Goal: Task Accomplishment & Management: Complete application form

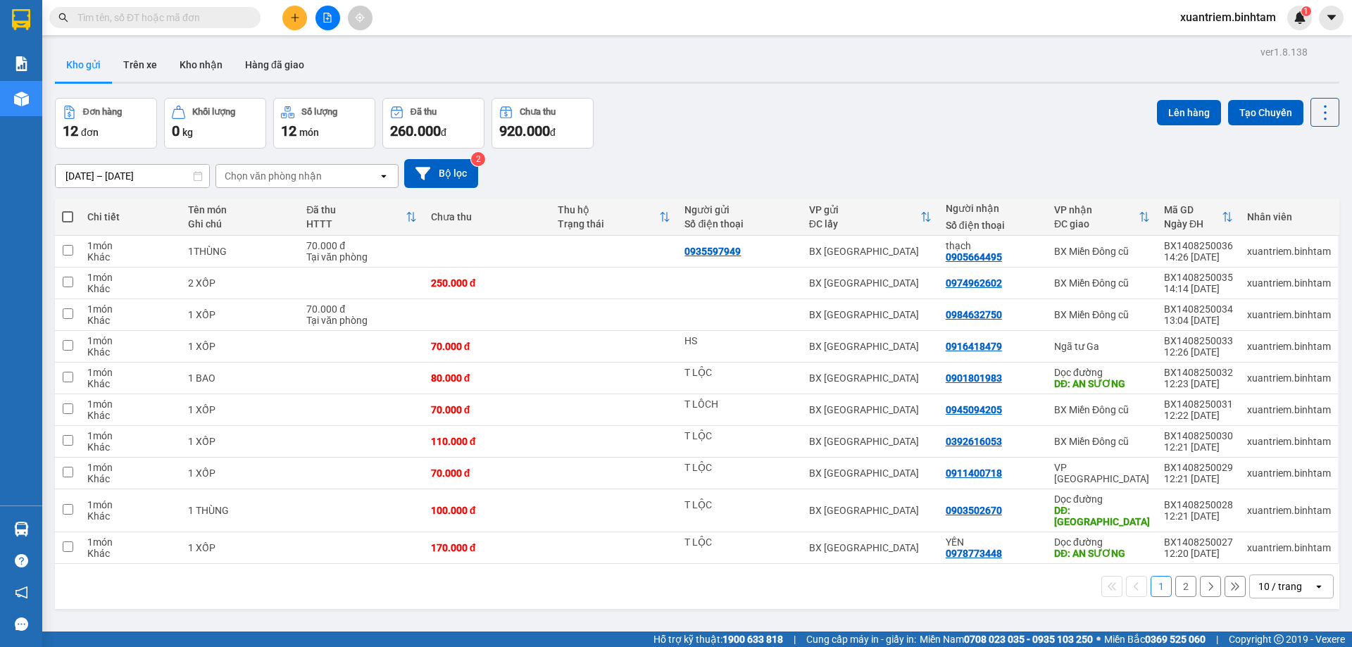
click at [287, 22] on button at bounding box center [294, 18] width 25 height 25
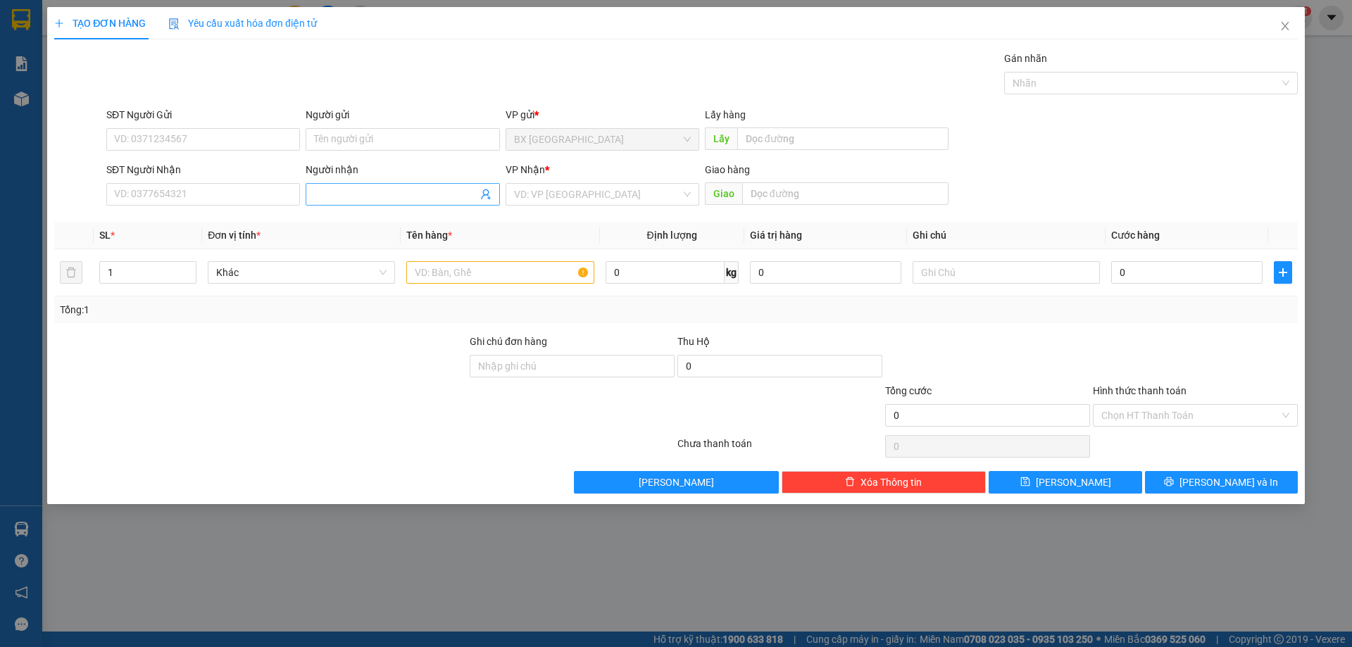
click at [335, 203] on span at bounding box center [403, 194] width 194 height 23
click at [339, 190] on input "Người nhận" at bounding box center [395, 194] width 163 height 15
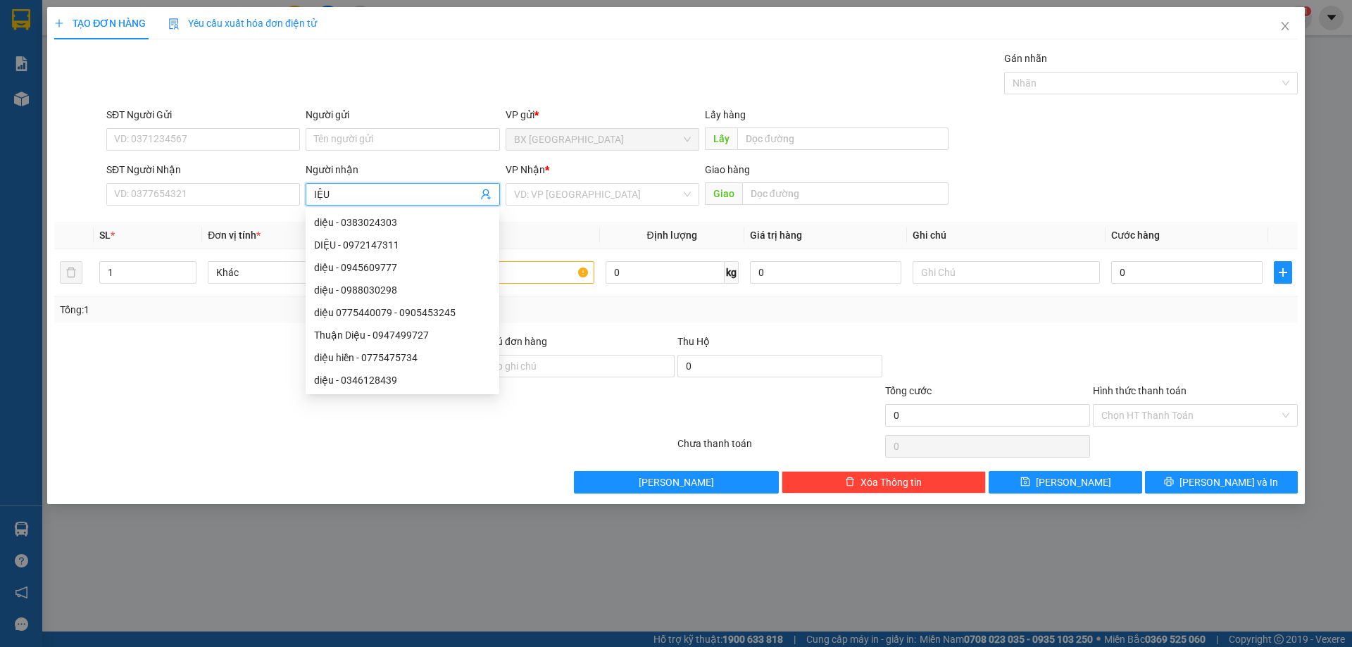
click at [314, 194] on input "IỆU" at bounding box center [395, 194] width 163 height 15
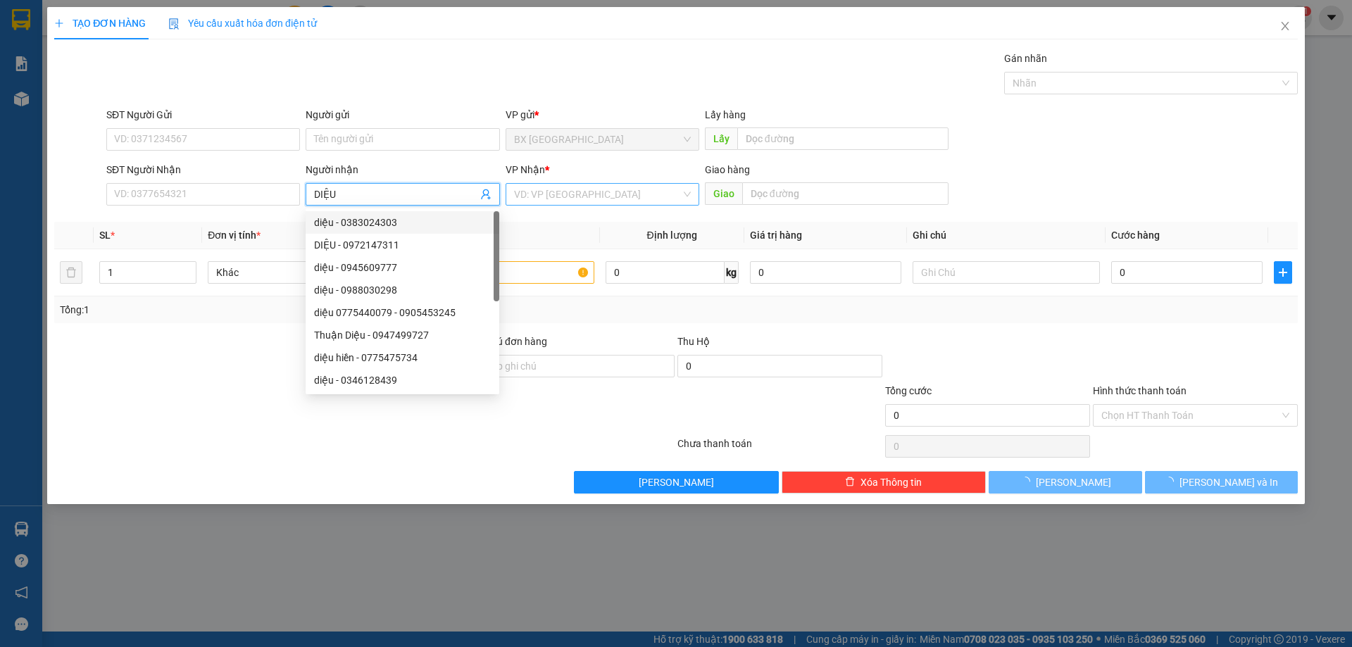
type input "DIỆU"
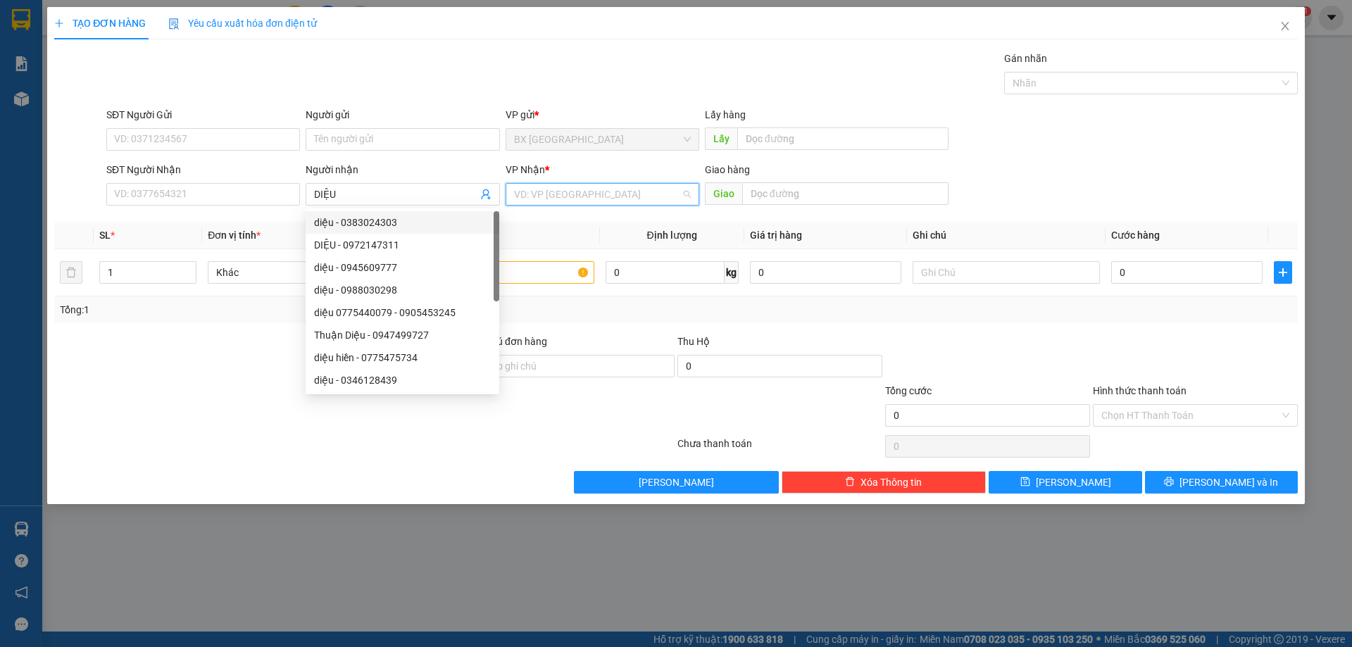
click at [572, 203] on input "search" at bounding box center [597, 194] width 167 height 21
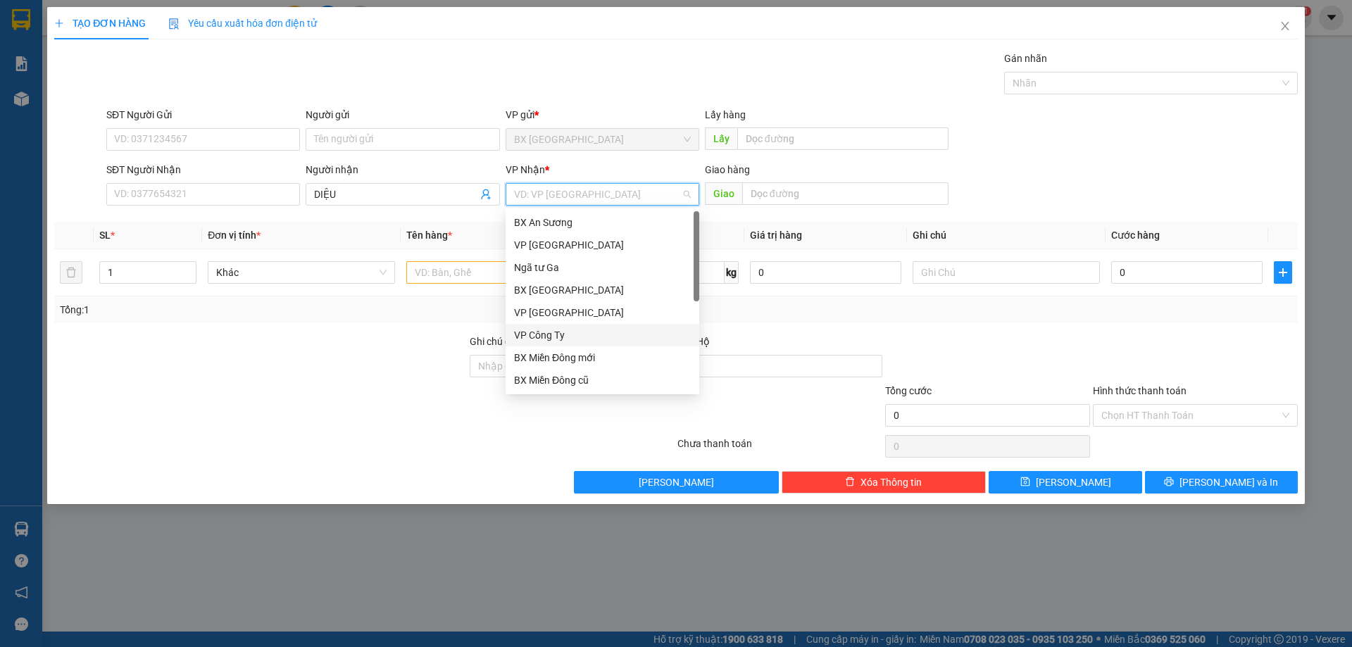
scroll to position [45, 0]
click at [554, 350] on div "Dọc đường" at bounding box center [602, 357] width 177 height 15
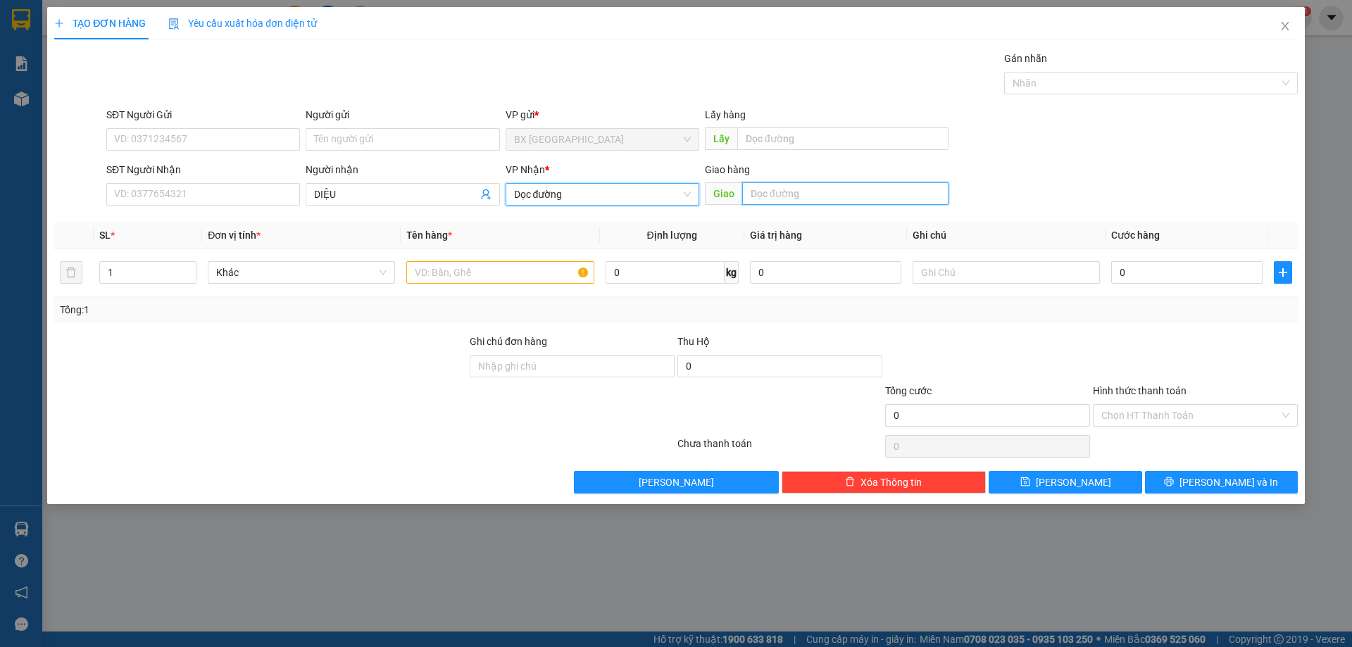
click at [821, 199] on input "text" at bounding box center [845, 193] width 206 height 23
type input "VẠN PHÚC"
click at [499, 270] on input "text" at bounding box center [499, 272] width 187 height 23
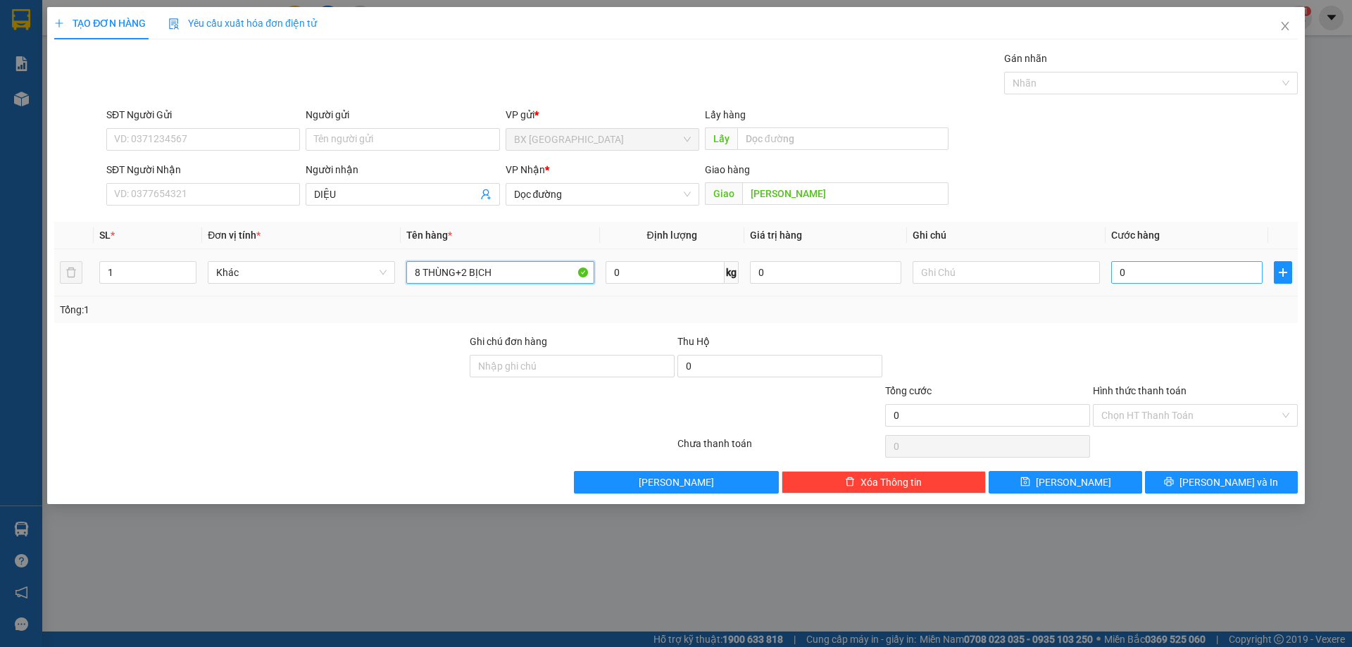
type input "8 THÙNG+2 BỊCH"
click at [1171, 269] on input "0" at bounding box center [1186, 272] width 151 height 23
type input "6"
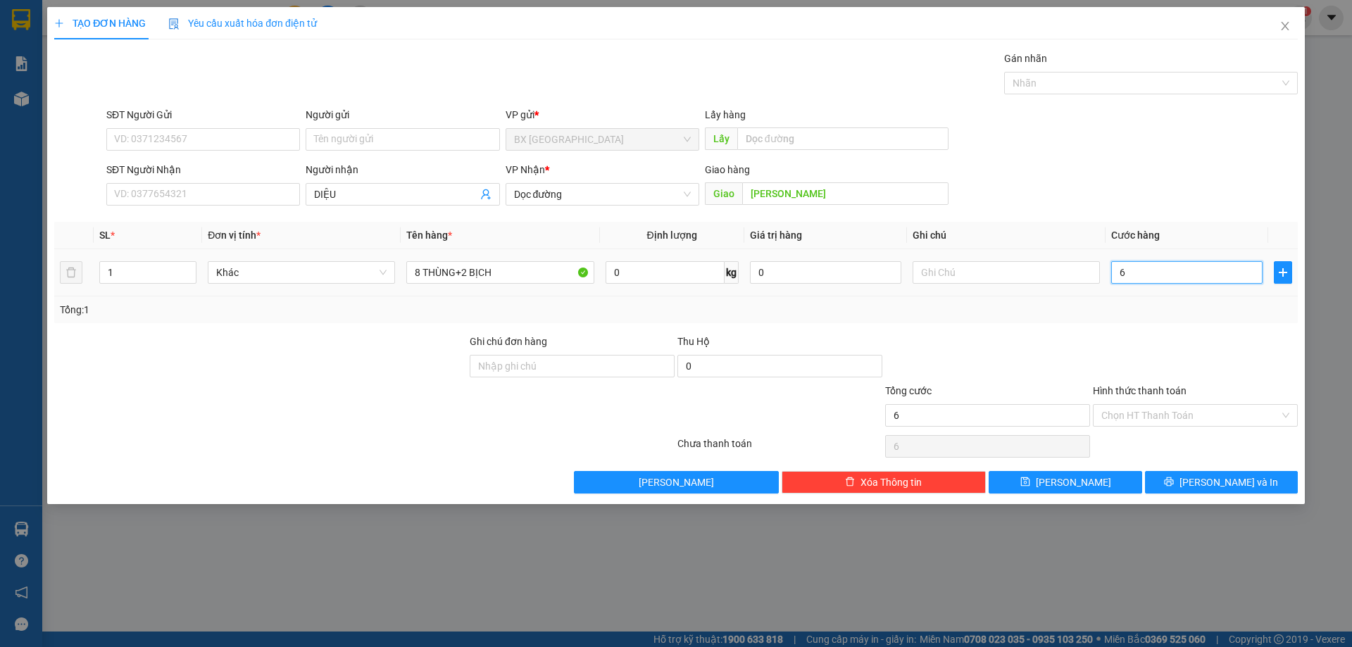
type input "63"
type input "630"
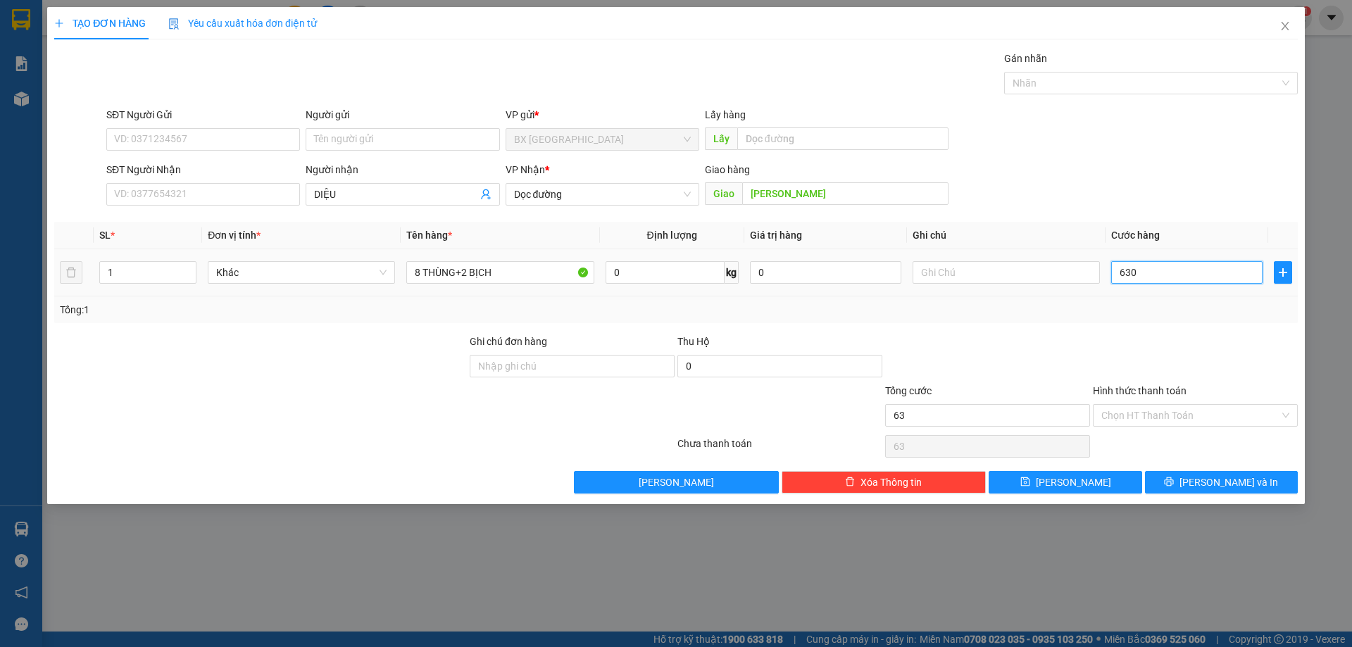
type input "630"
type input "6.300"
type input "63.000"
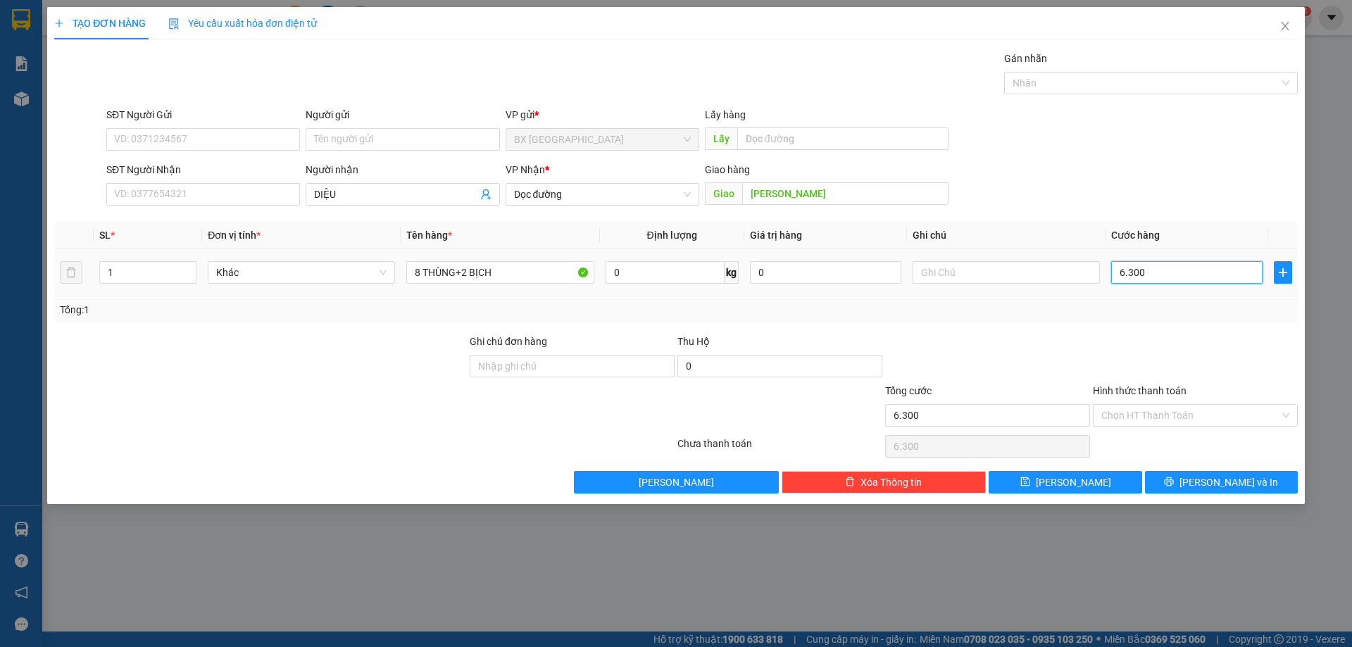
type input "63.000"
type input "630.000"
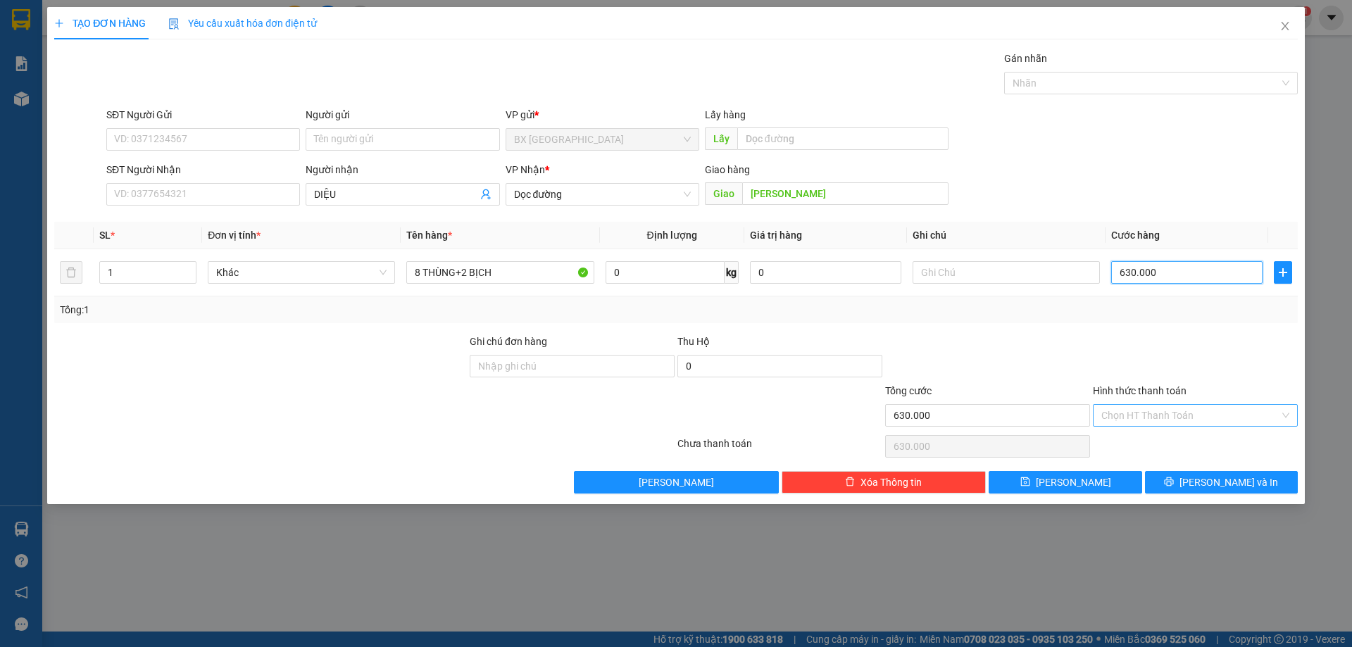
type input "630.000"
click at [1211, 413] on input "Hình thức thanh toán" at bounding box center [1191, 415] width 178 height 21
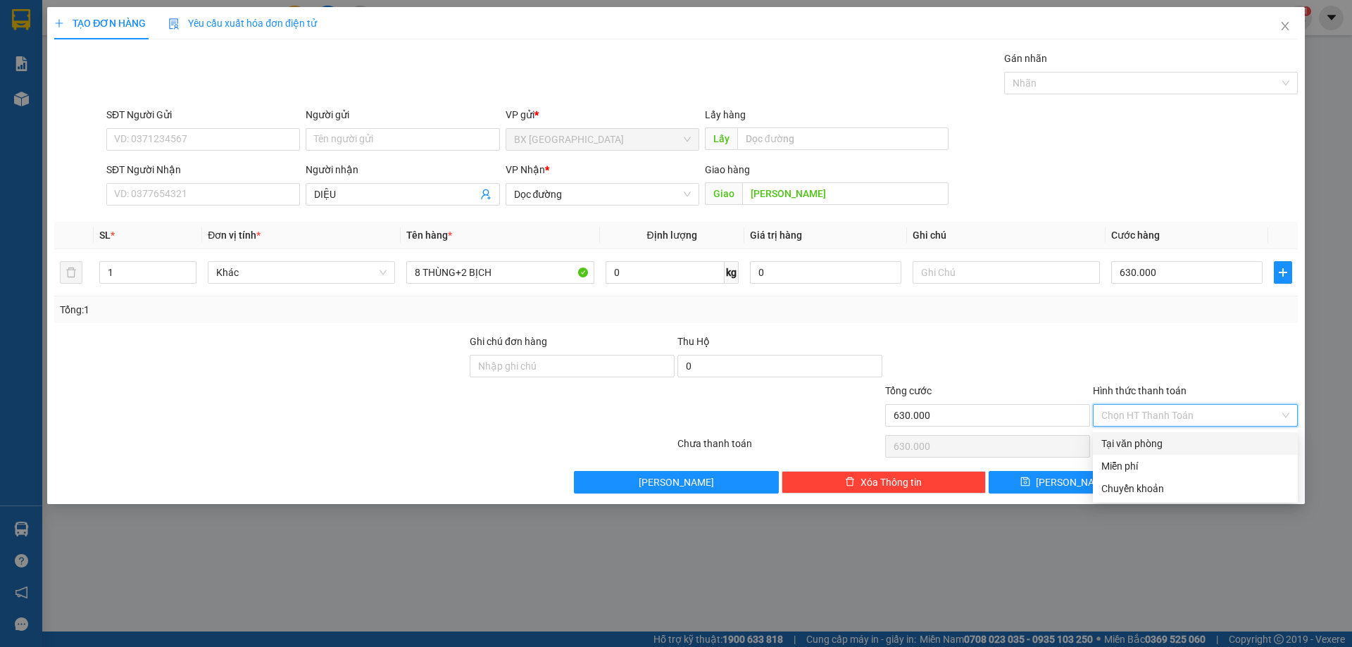
click at [1183, 437] on div "Tại văn phòng" at bounding box center [1196, 443] width 188 height 15
type input "0"
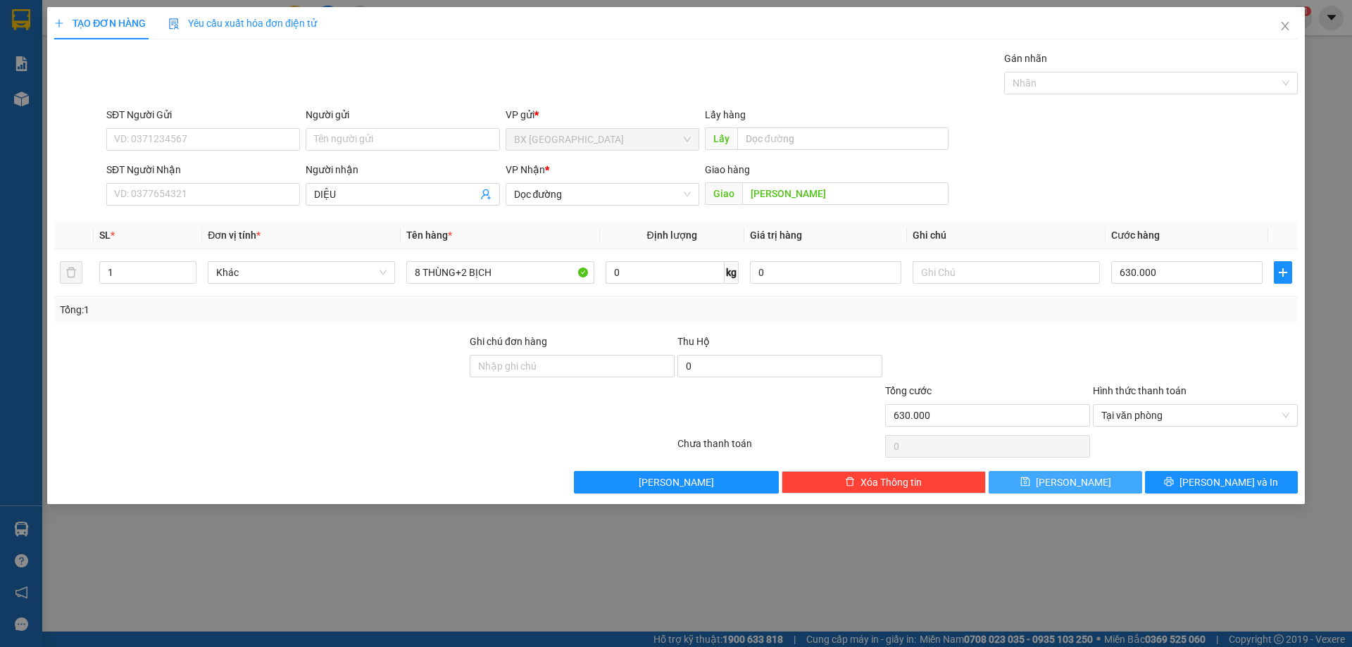
click at [1090, 478] on button "Lưu" at bounding box center [1065, 482] width 153 height 23
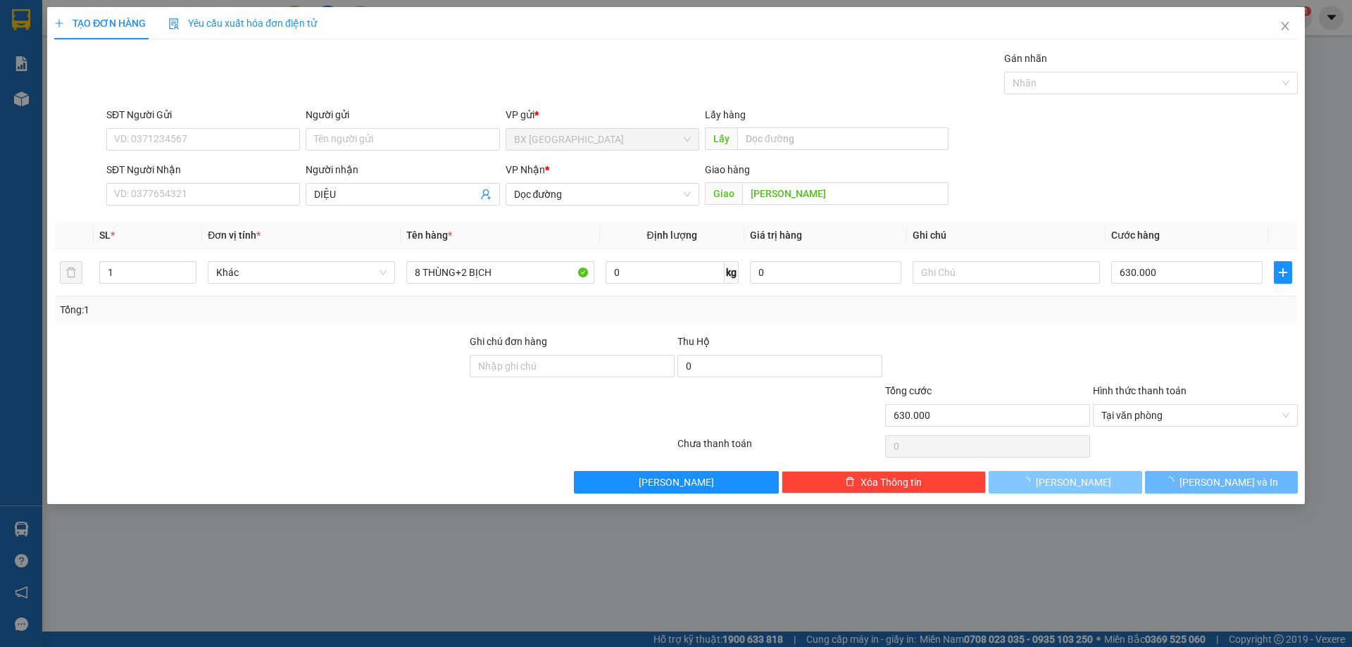
type input "0"
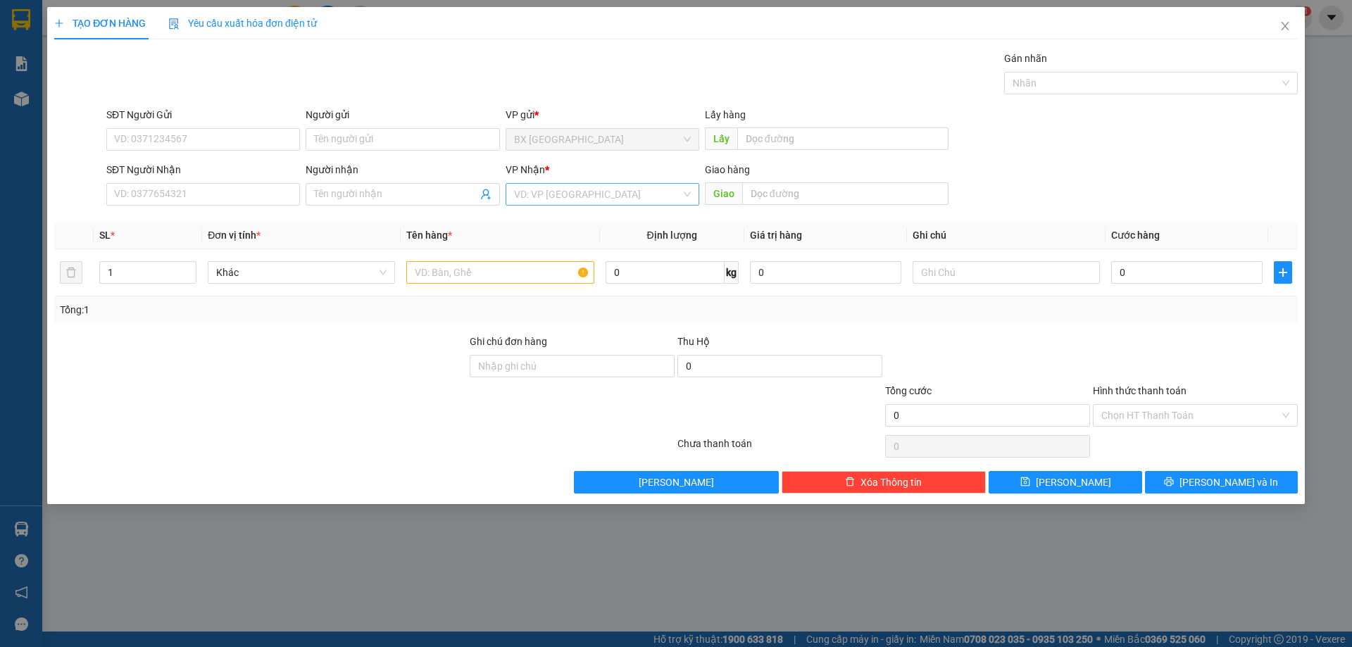
click at [584, 201] on input "search" at bounding box center [597, 194] width 167 height 21
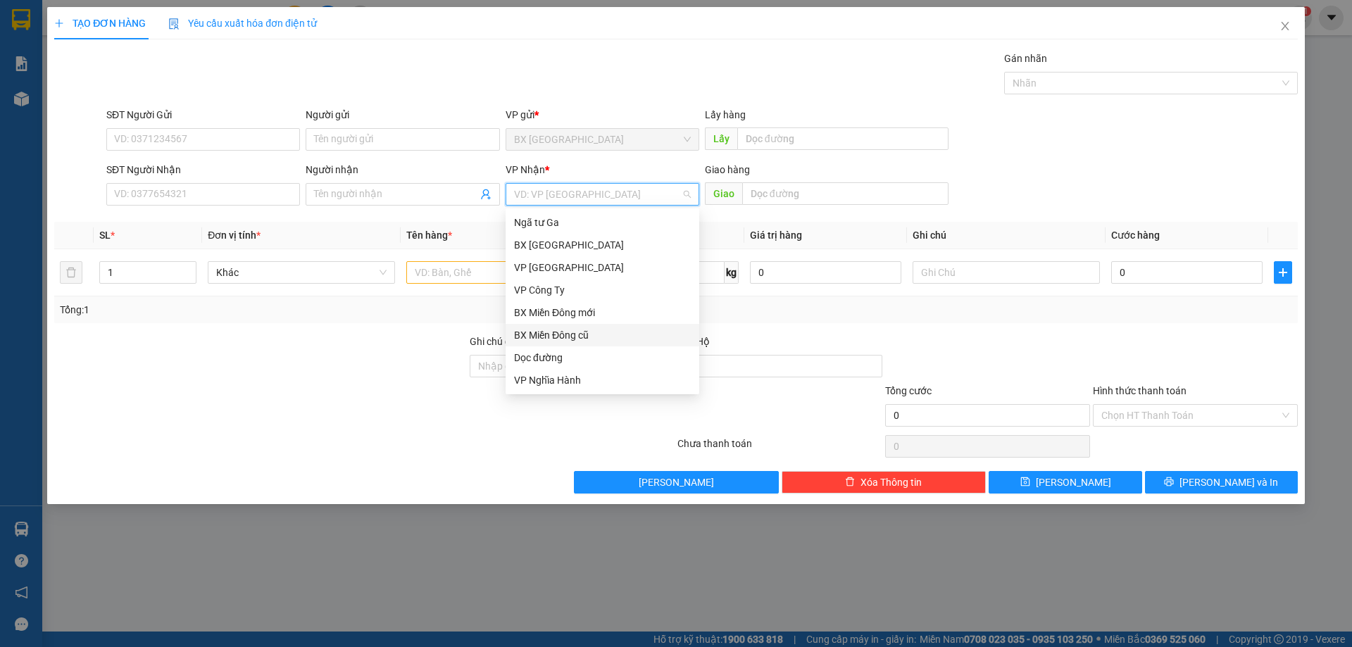
click at [589, 333] on div "BX Miền Đông cũ" at bounding box center [602, 335] width 177 height 15
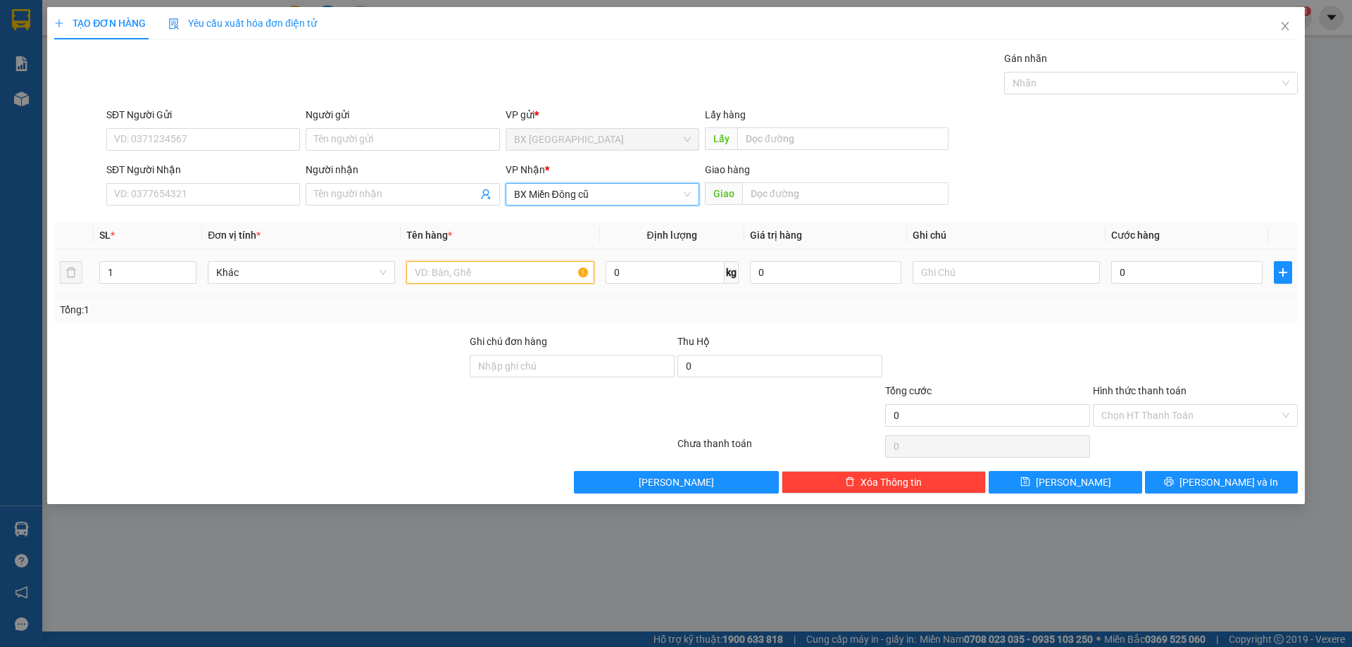
click at [470, 273] on input "text" at bounding box center [499, 272] width 187 height 23
type input "HOÀNG TK"
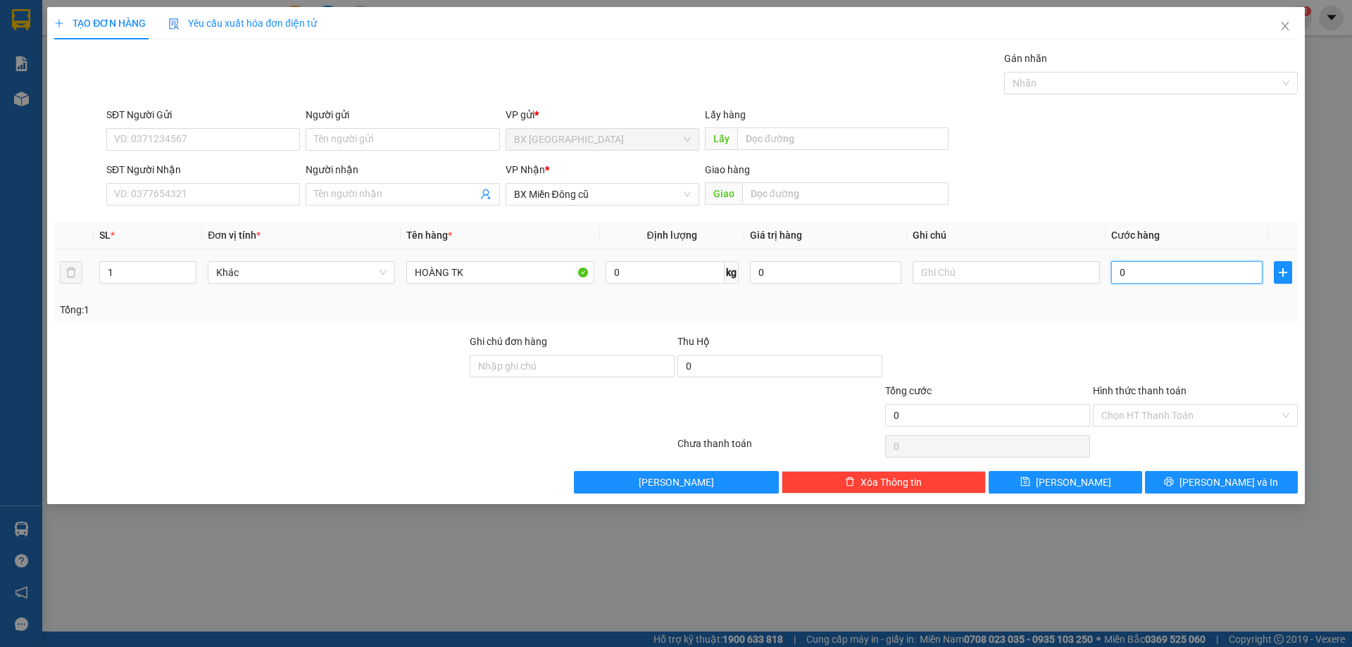
click at [1159, 277] on input "0" at bounding box center [1186, 272] width 151 height 23
type input "3"
type input "33"
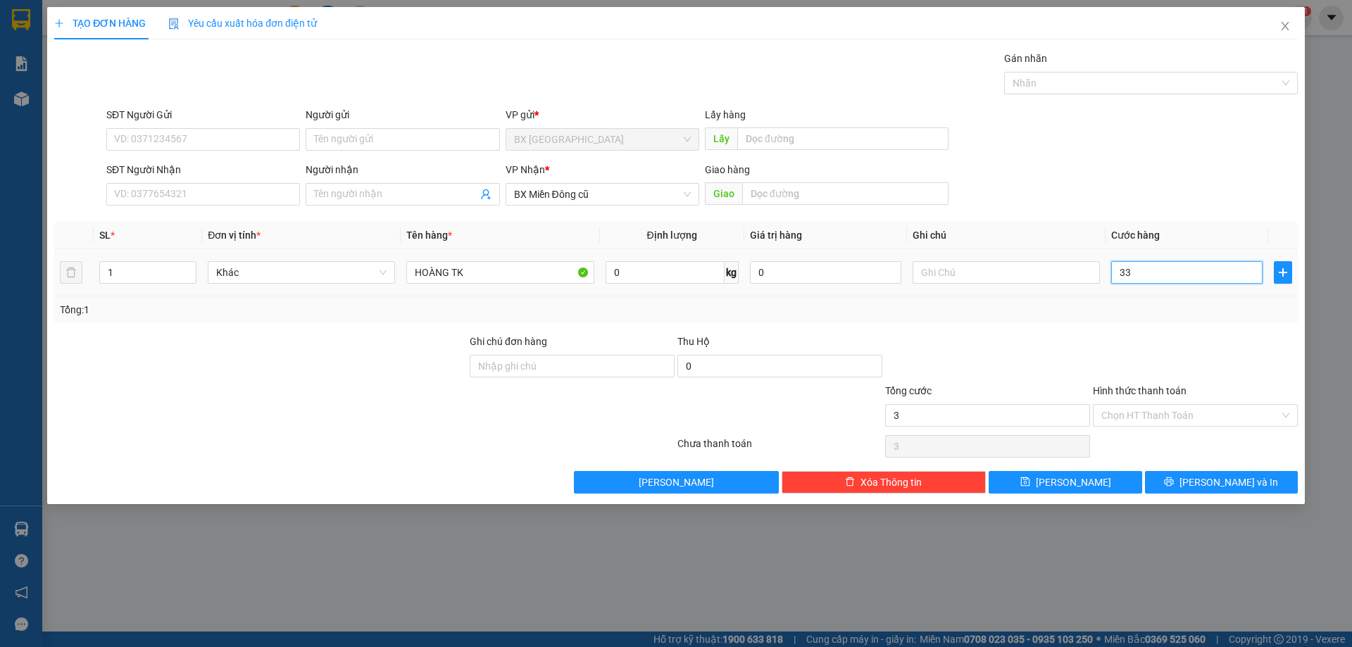
type input "33"
type input "330"
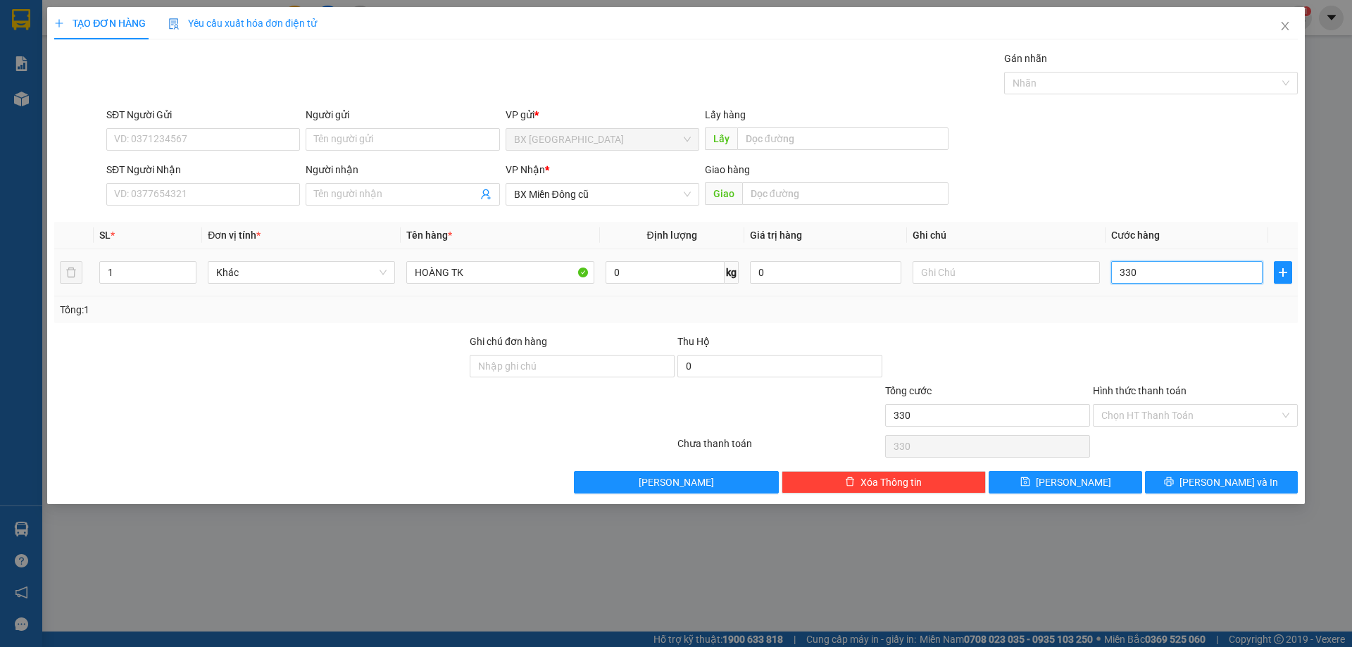
type input "3.300"
type input "33.000"
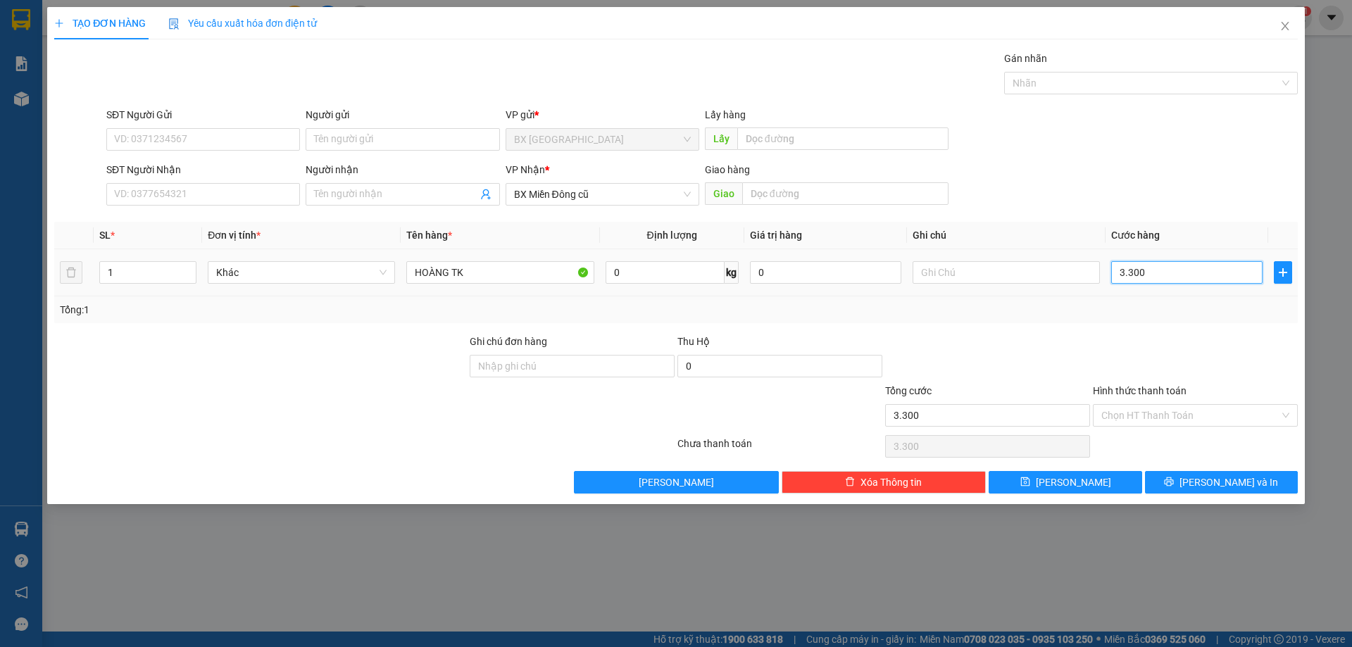
type input "33.000"
type input "330.000"
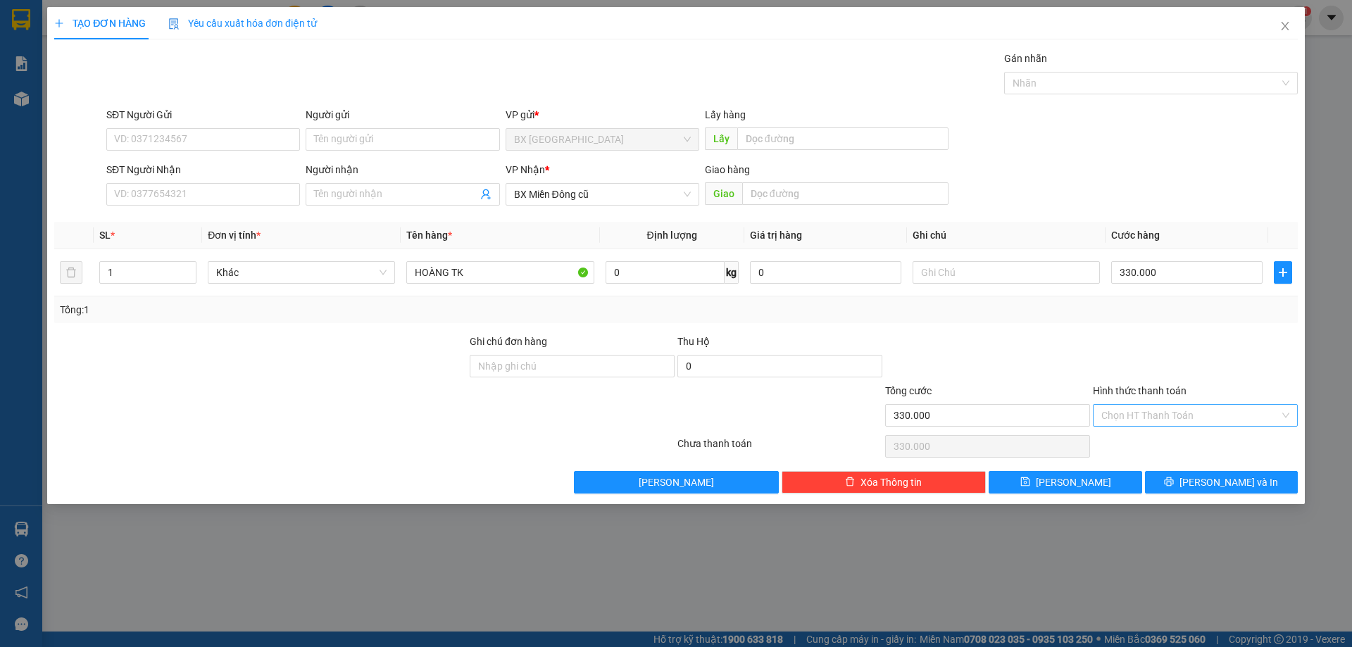
click at [1166, 420] on input "Hình thức thanh toán" at bounding box center [1191, 415] width 178 height 21
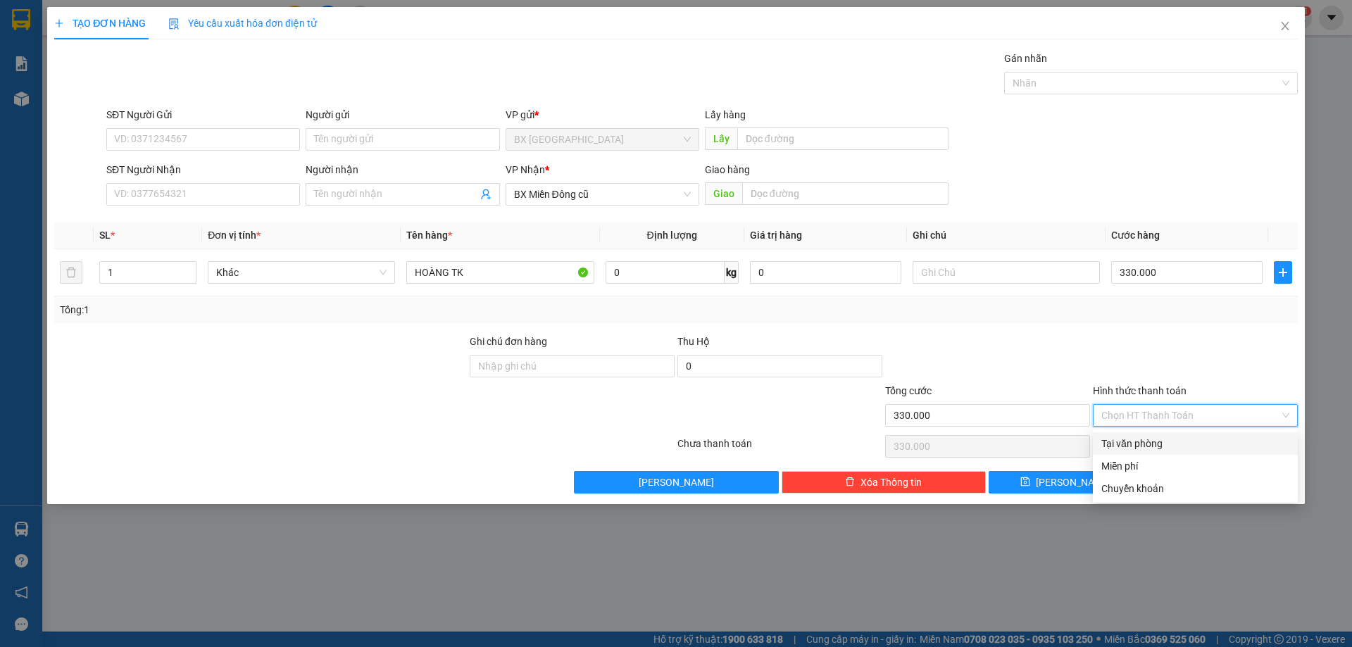
click at [1171, 444] on div "Tại văn phòng" at bounding box center [1196, 443] width 188 height 15
type input "0"
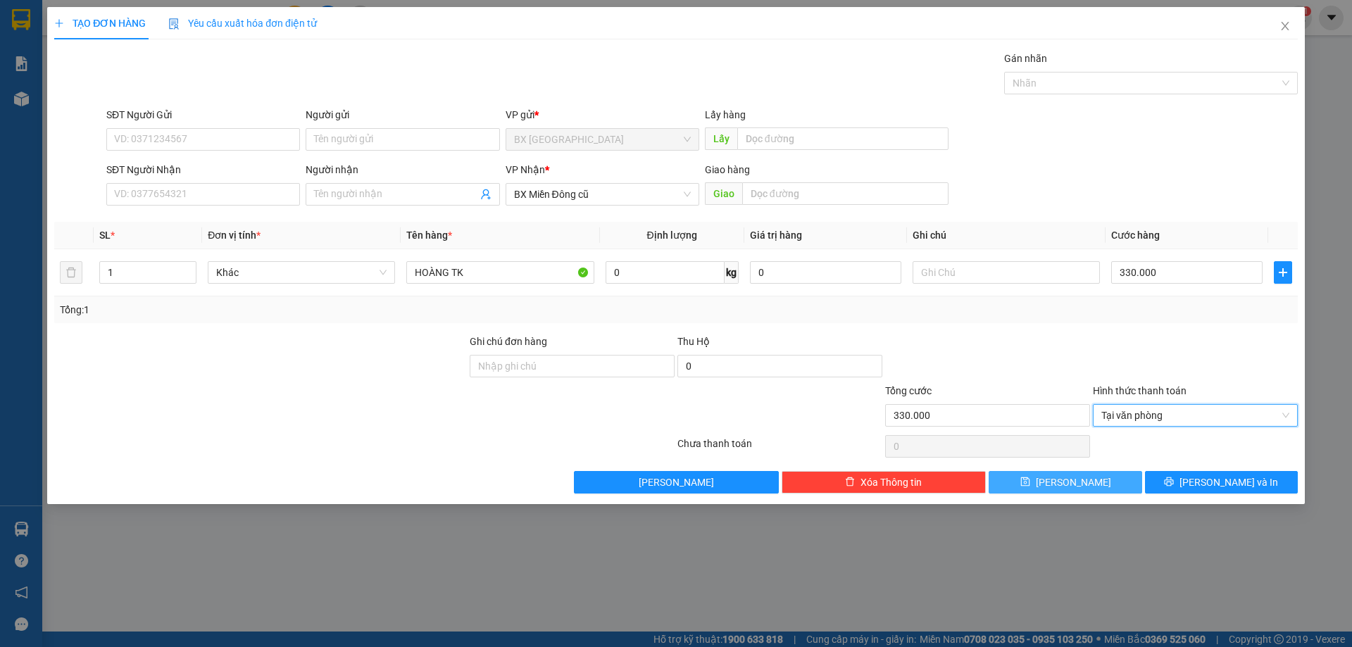
click at [1077, 485] on span "Lưu" at bounding box center [1073, 482] width 75 height 15
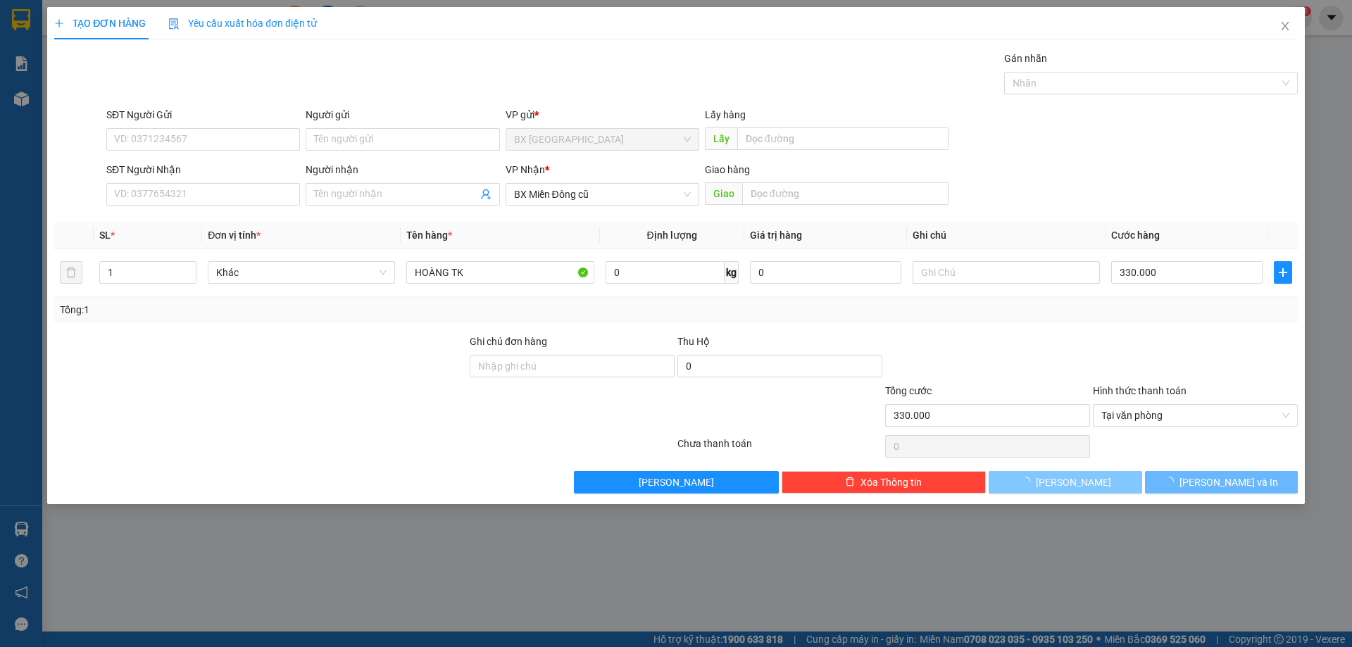
type input "0"
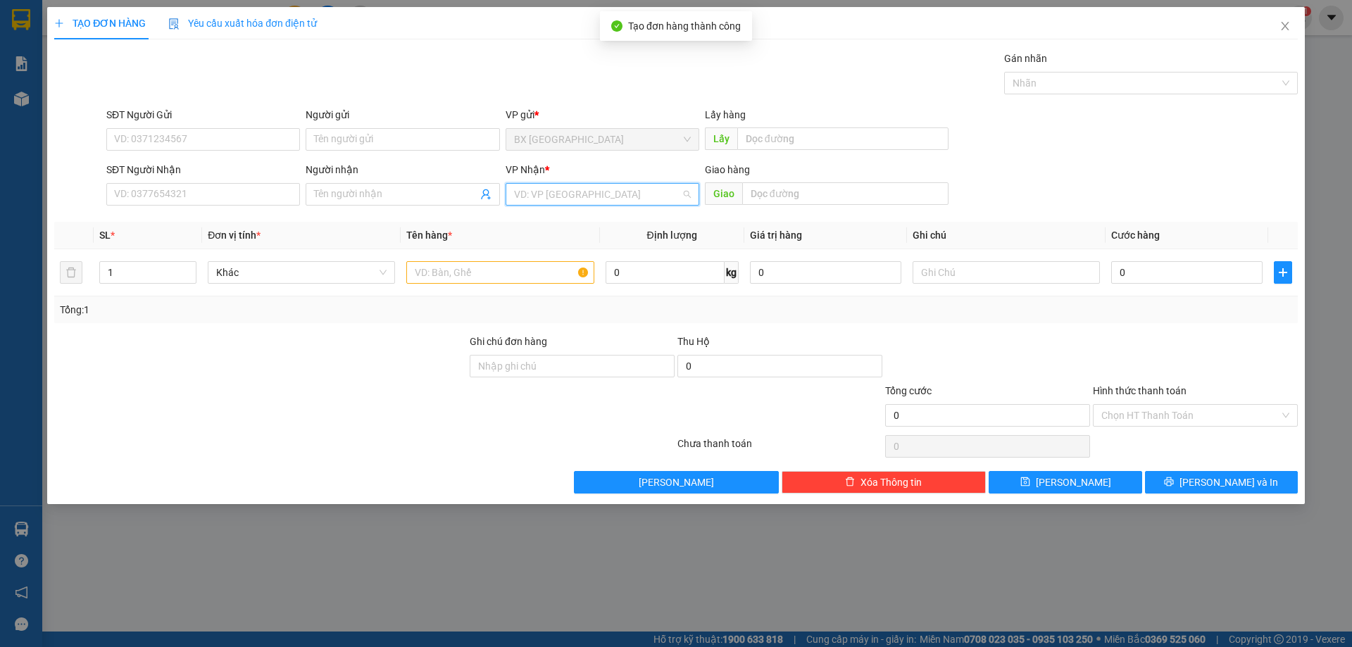
click at [585, 201] on input "search" at bounding box center [597, 194] width 167 height 21
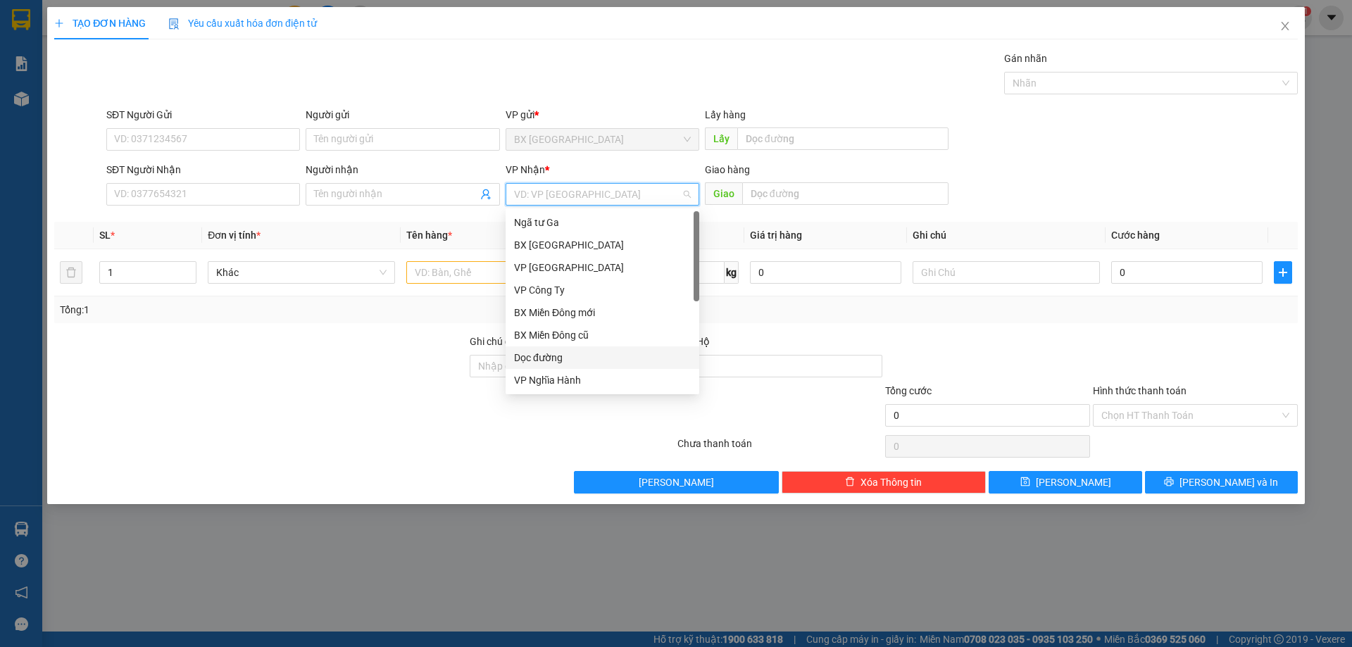
scroll to position [0, 0]
click at [587, 241] on div "VP Tân Bình" at bounding box center [602, 244] width 177 height 15
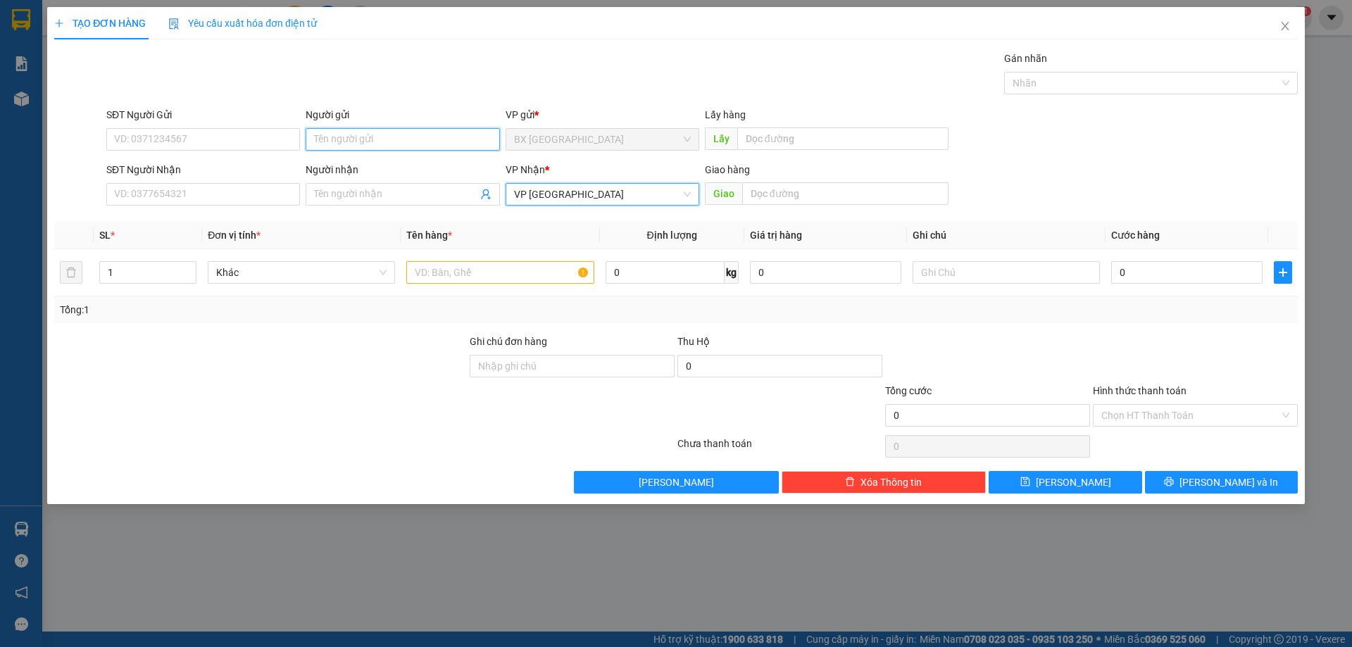
click at [372, 139] on input "Người gửi" at bounding box center [403, 139] width 194 height 23
type input "HOÀNG TK"
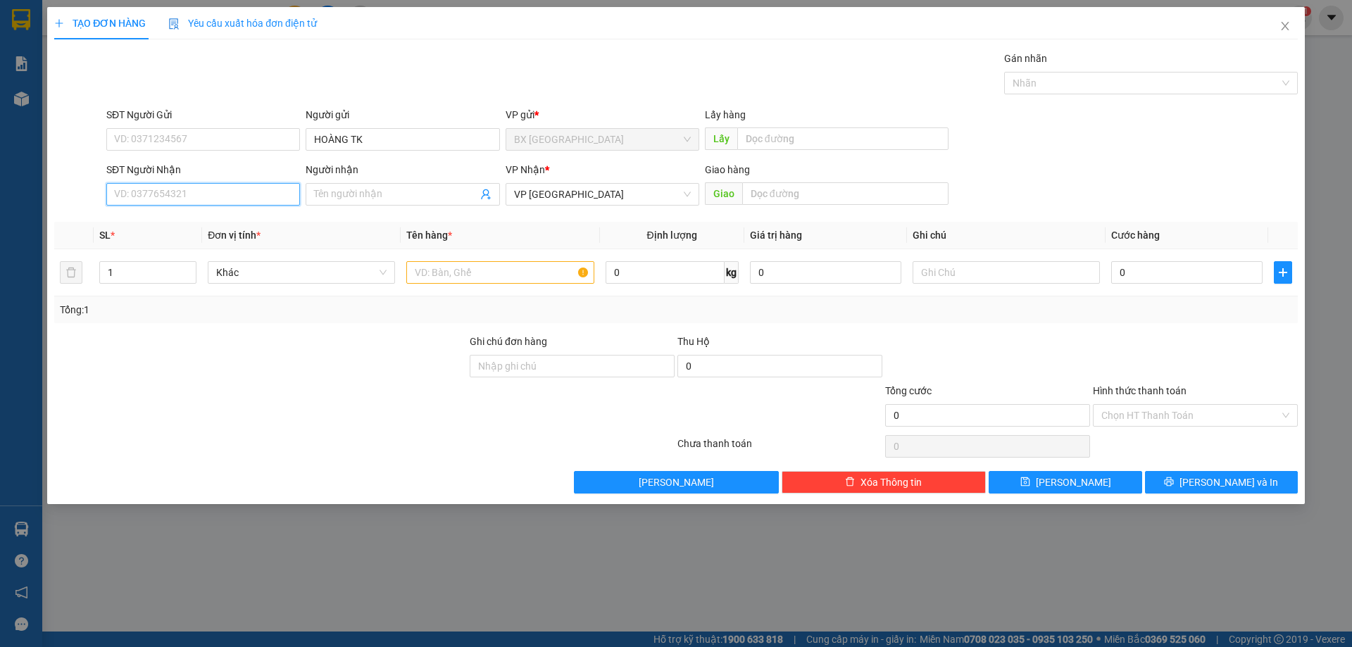
click at [227, 194] on input "SĐT Người Nhận" at bounding box center [203, 194] width 194 height 23
type input "9"
type input "0934840890"
click at [208, 221] on div "0934840890" at bounding box center [203, 222] width 177 height 15
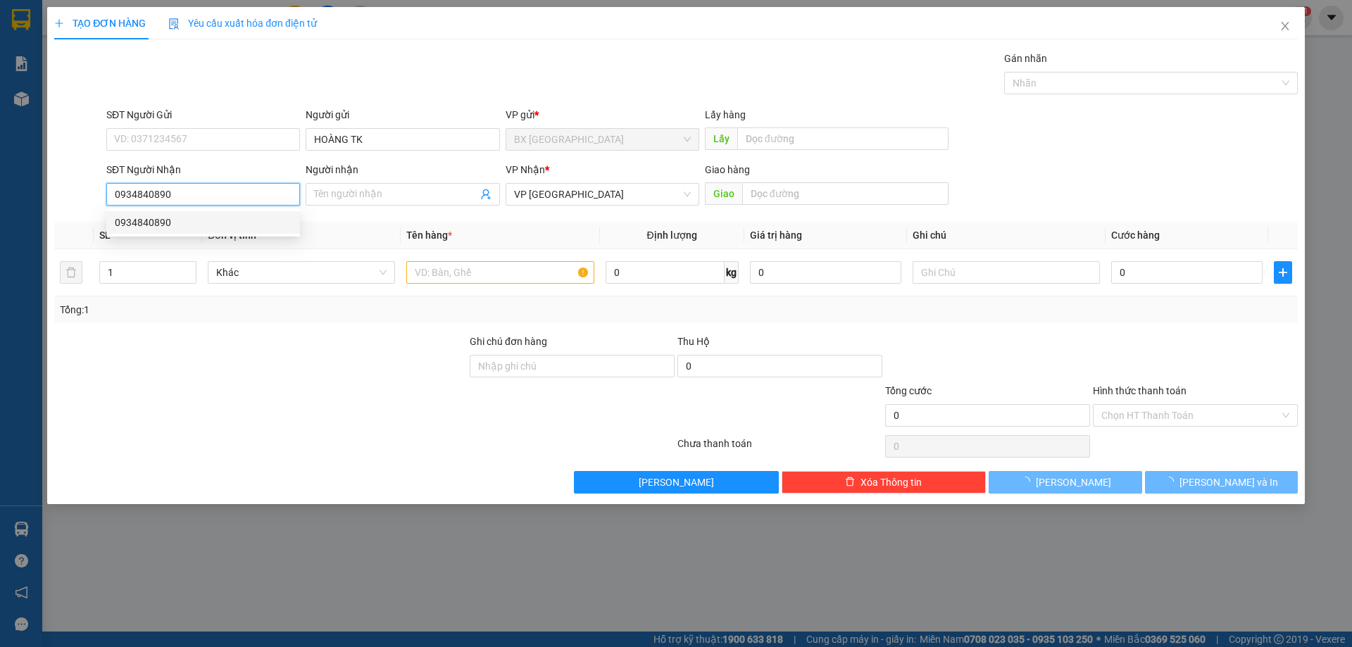
type input "60.000"
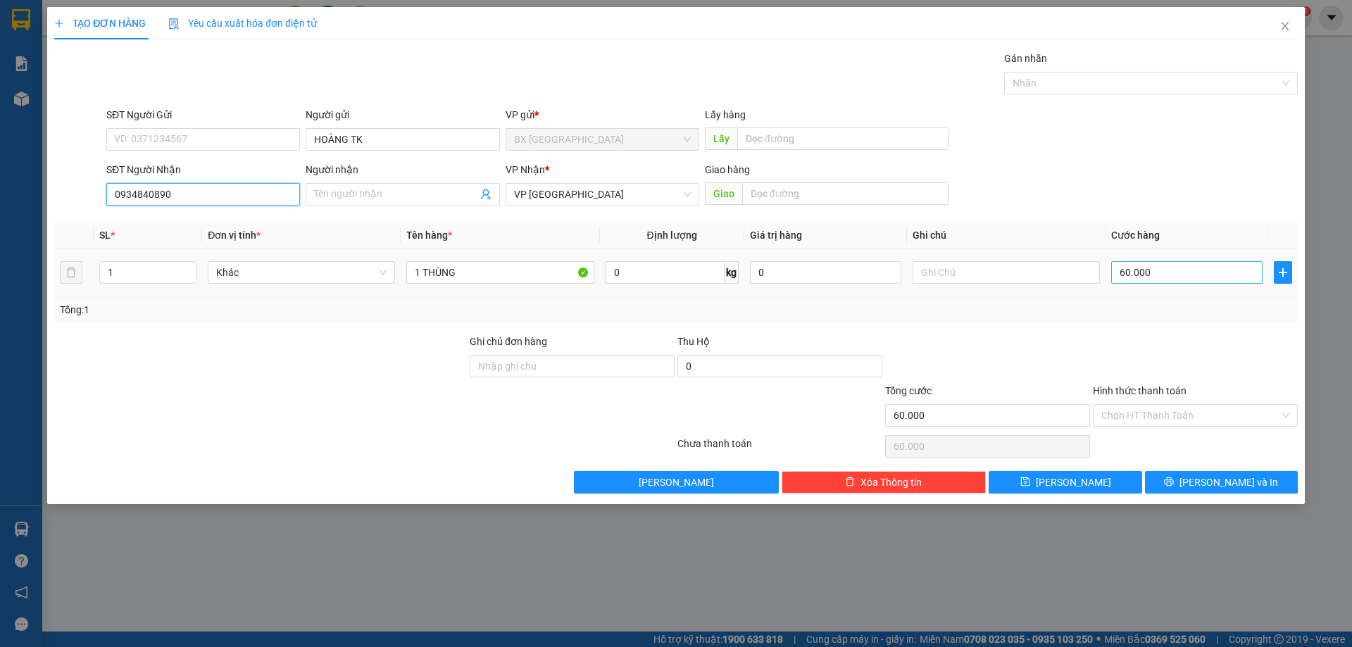
type input "0934840890"
click at [1160, 282] on input "60.000" at bounding box center [1186, 272] width 151 height 23
type input "8"
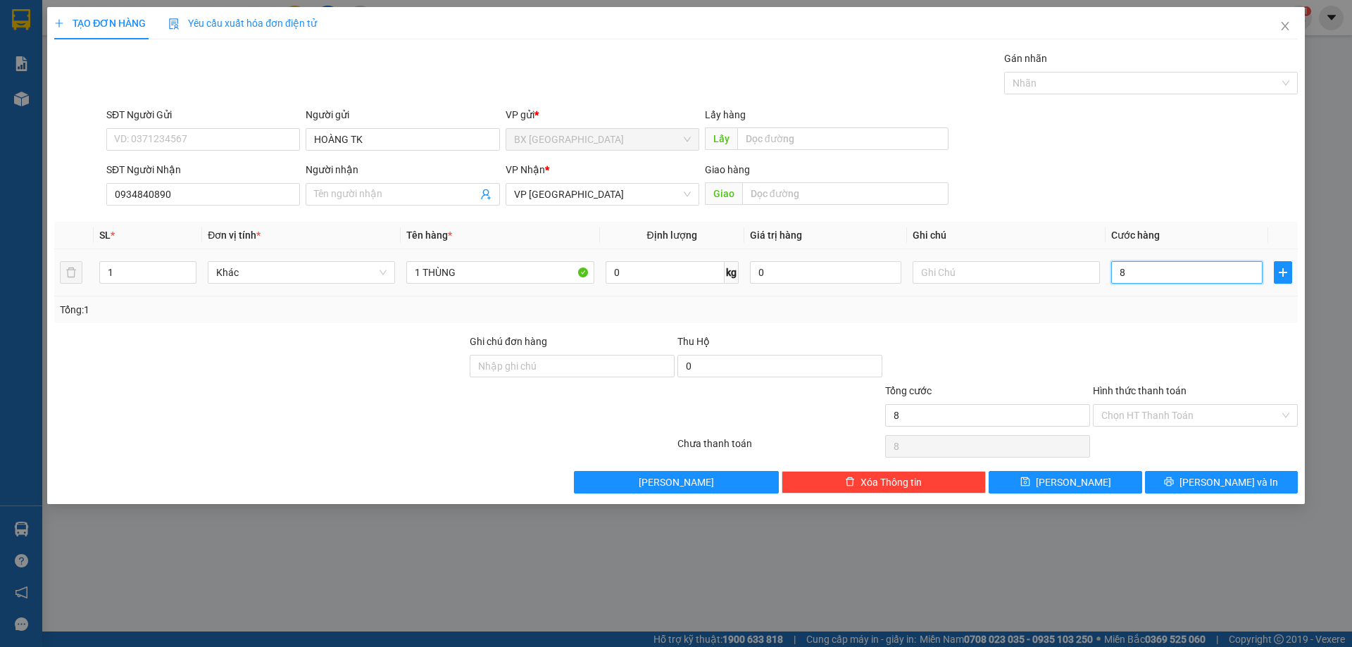
type input "80"
type input "800"
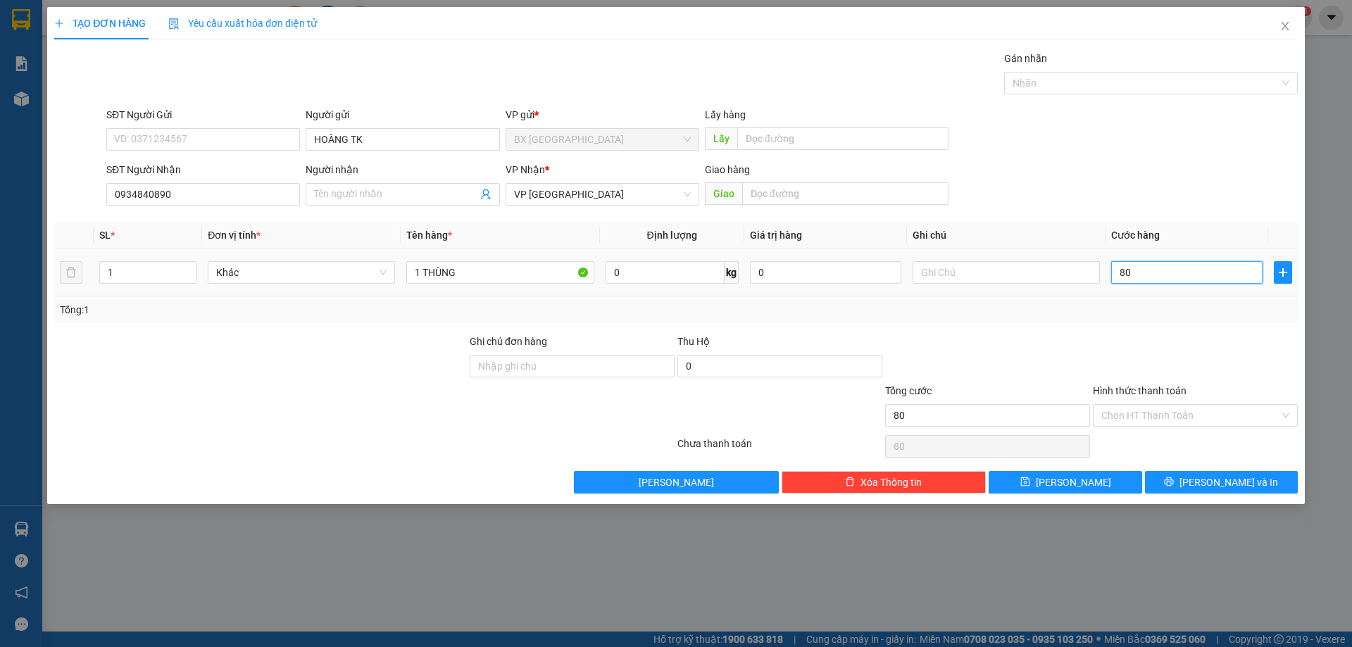
type input "800"
type input "8.000"
type input "80.000"
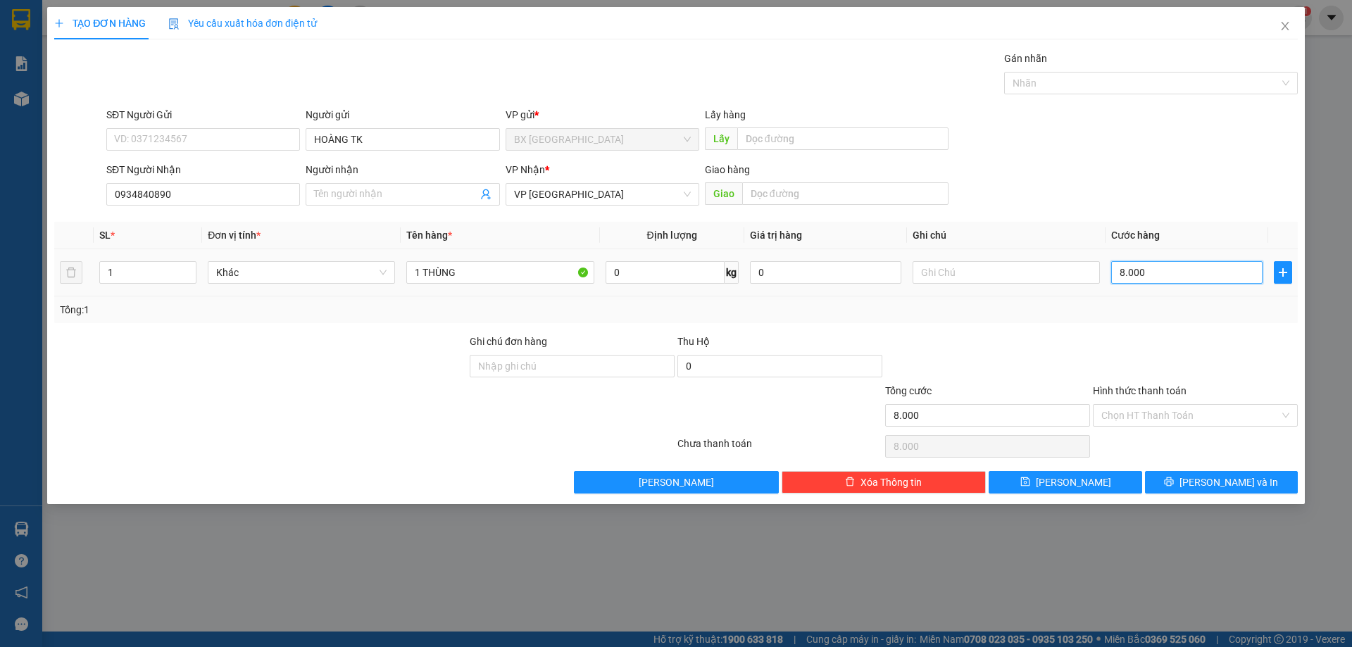
type input "80.000"
click at [1147, 412] on input "Hình thức thanh toán" at bounding box center [1191, 415] width 178 height 21
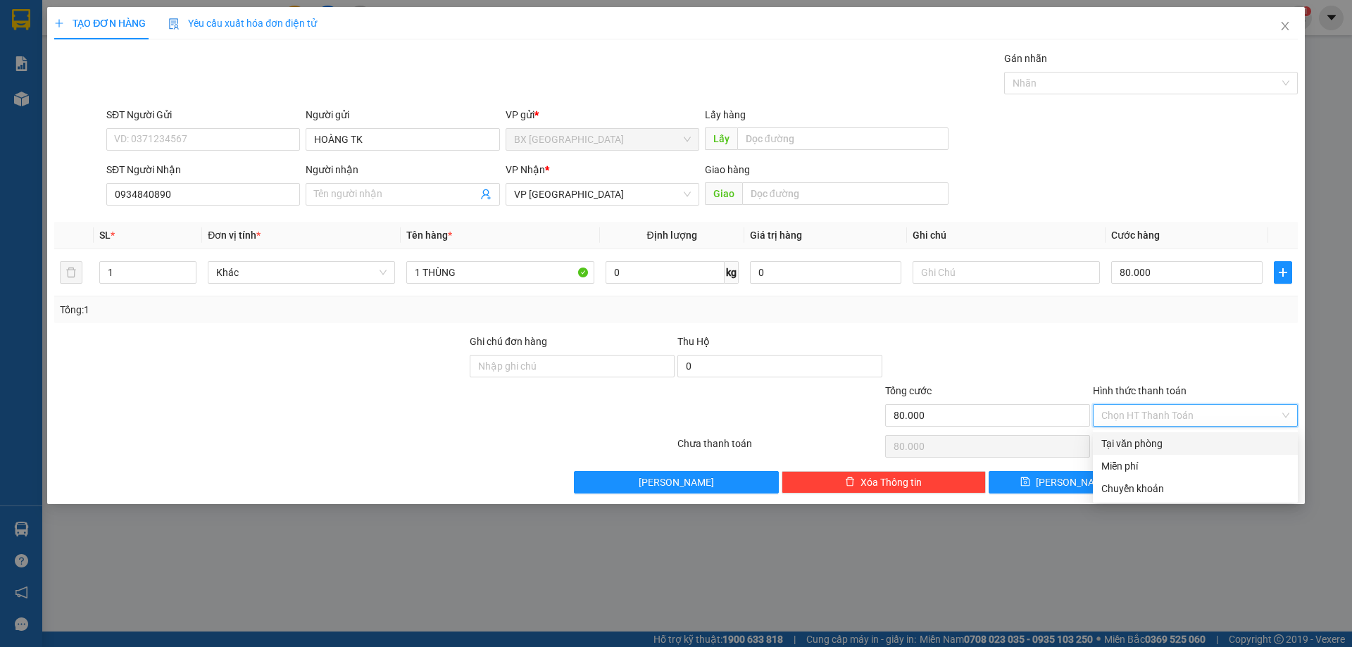
click at [1150, 447] on div "Tại văn phòng" at bounding box center [1196, 443] width 188 height 15
type input "0"
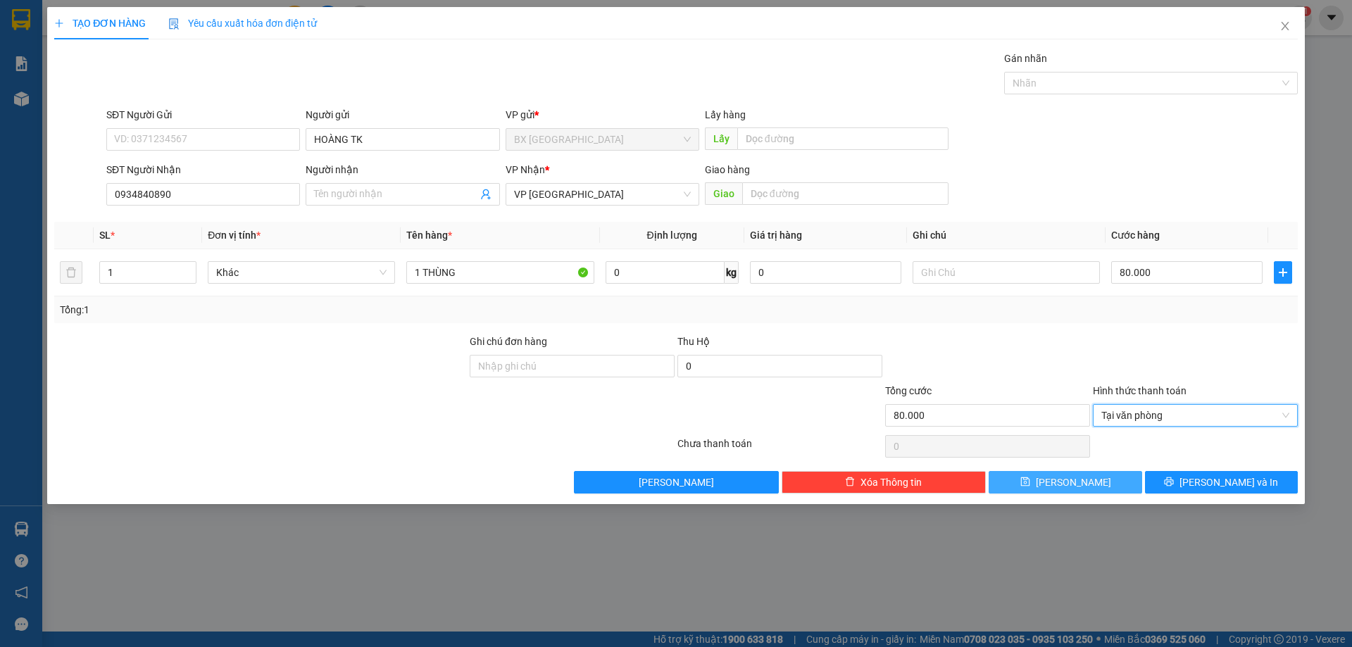
click at [1067, 480] on span "Lưu" at bounding box center [1073, 482] width 75 height 15
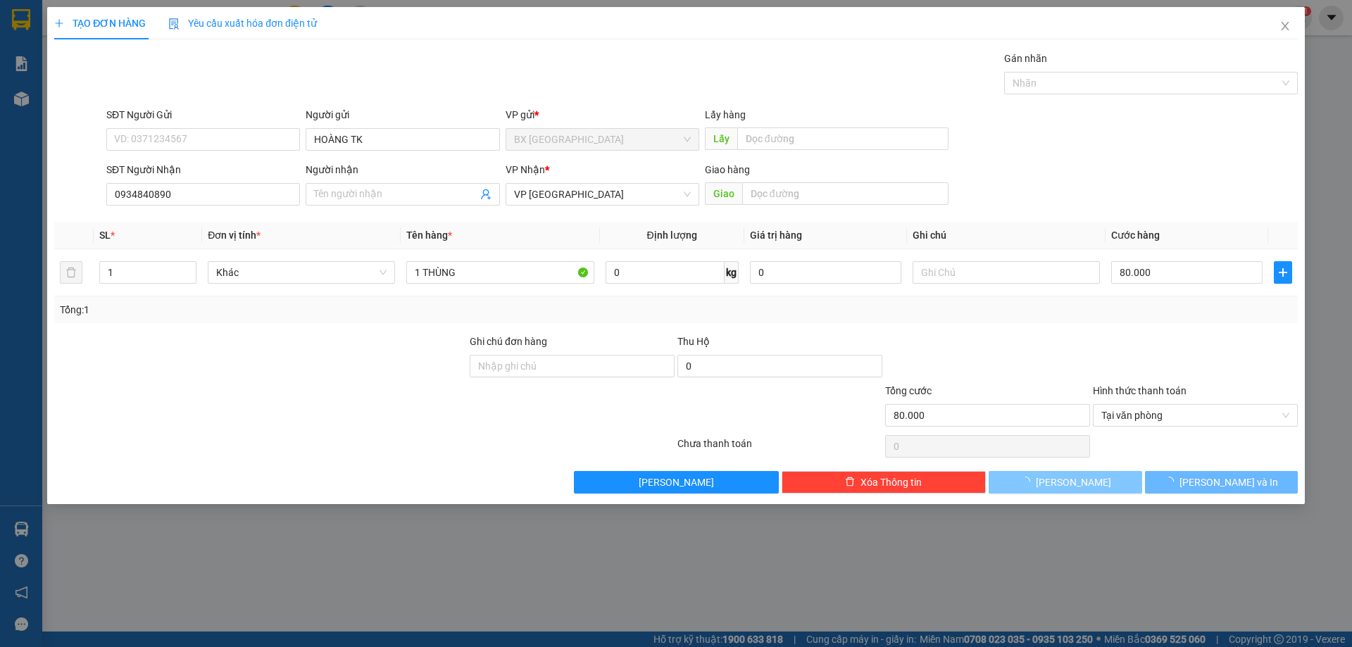
type input "0"
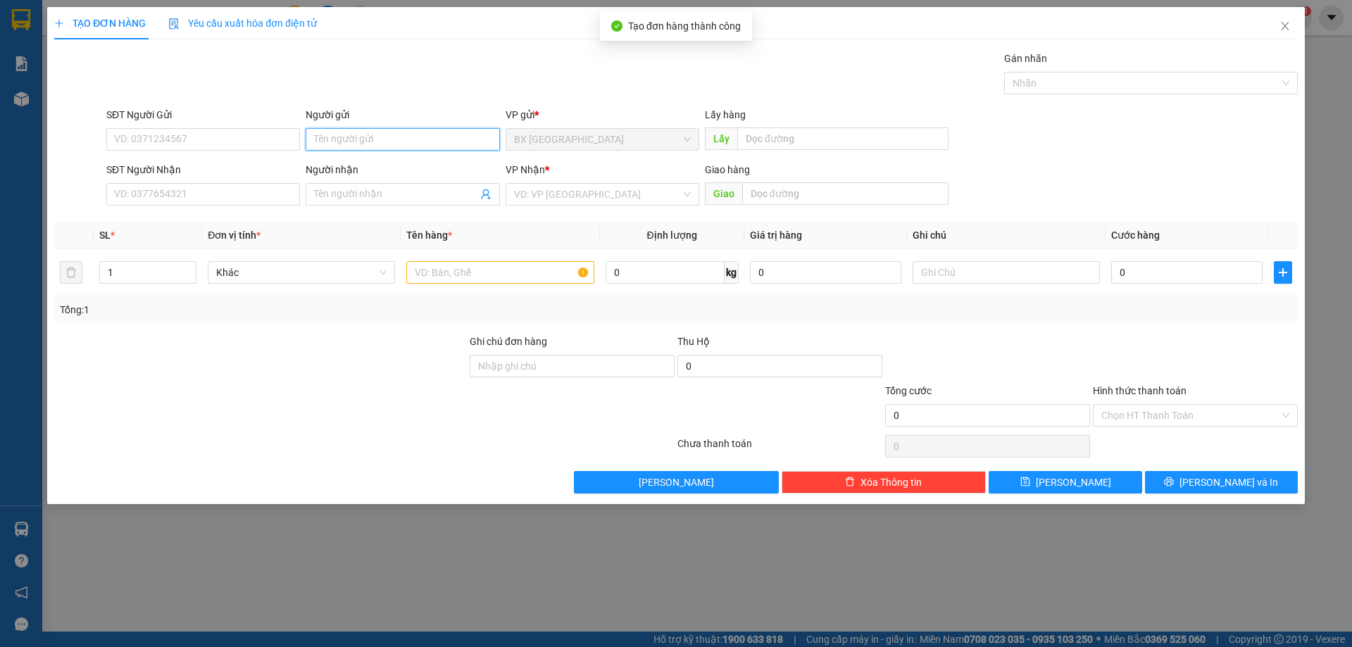
click at [357, 148] on input "Người gửi" at bounding box center [403, 139] width 194 height 23
type input "H"
type input "HOÀNG TK"
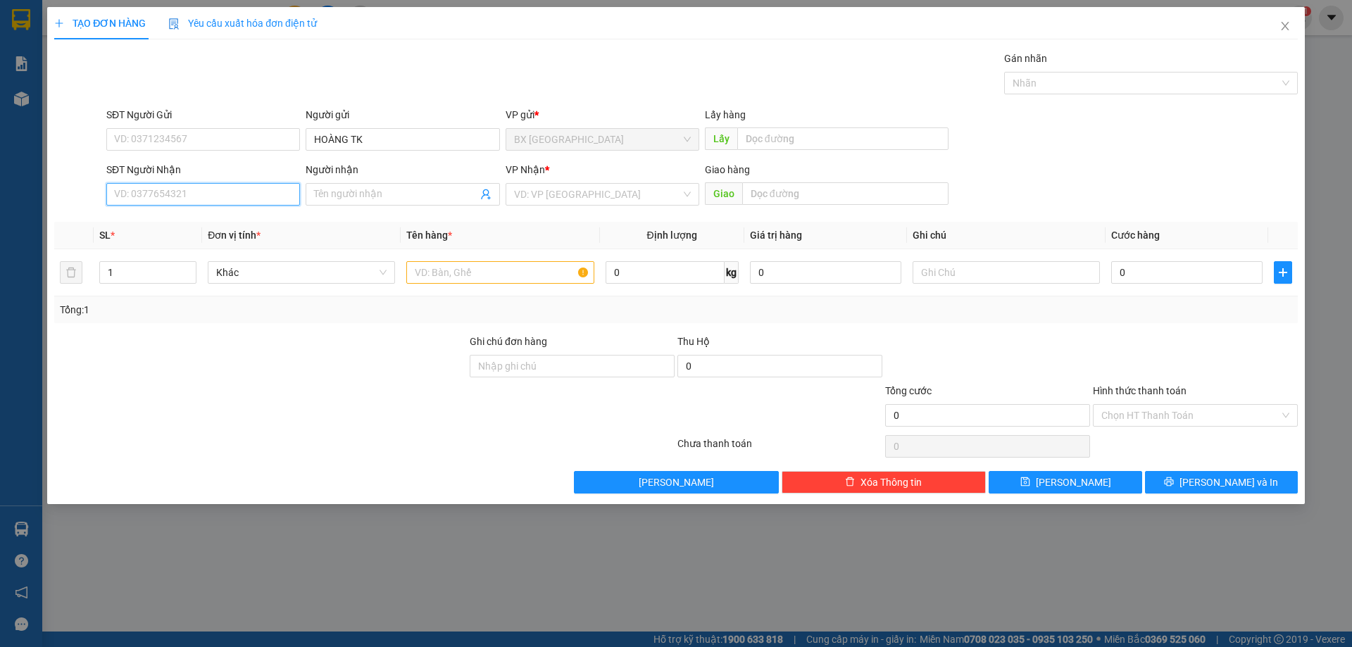
click at [270, 189] on input "SĐT Người Nhận" at bounding box center [203, 194] width 194 height 23
type input "0973380274"
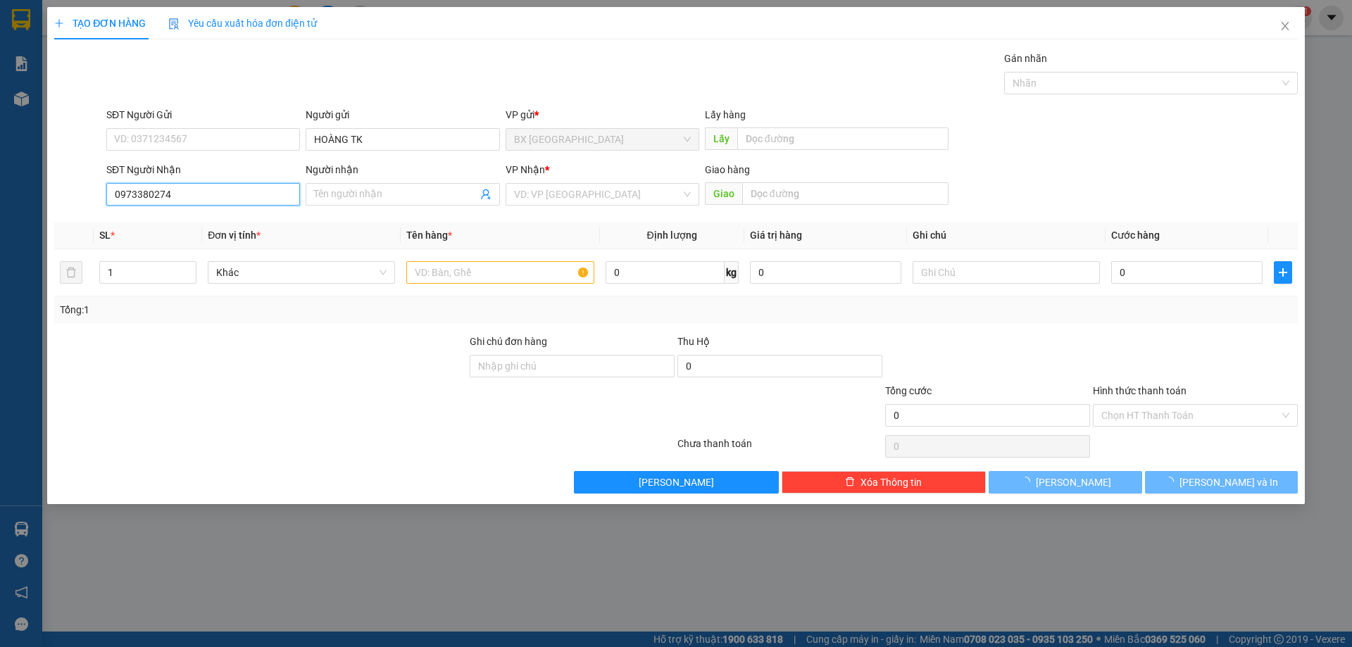
click at [227, 197] on input "0973380274" at bounding box center [203, 194] width 194 height 23
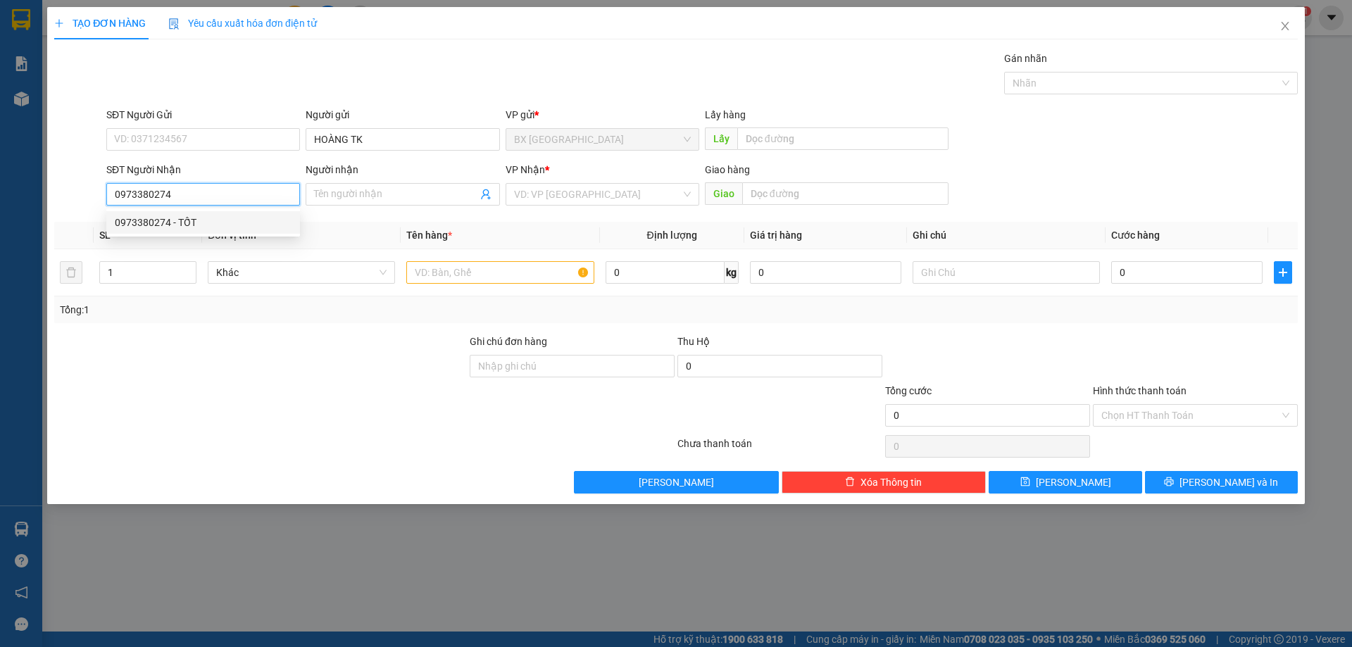
click at [183, 218] on div "0973380274 - TỐT" at bounding box center [203, 222] width 177 height 15
type input "TỐT"
type input "70.000"
type input "0973380274"
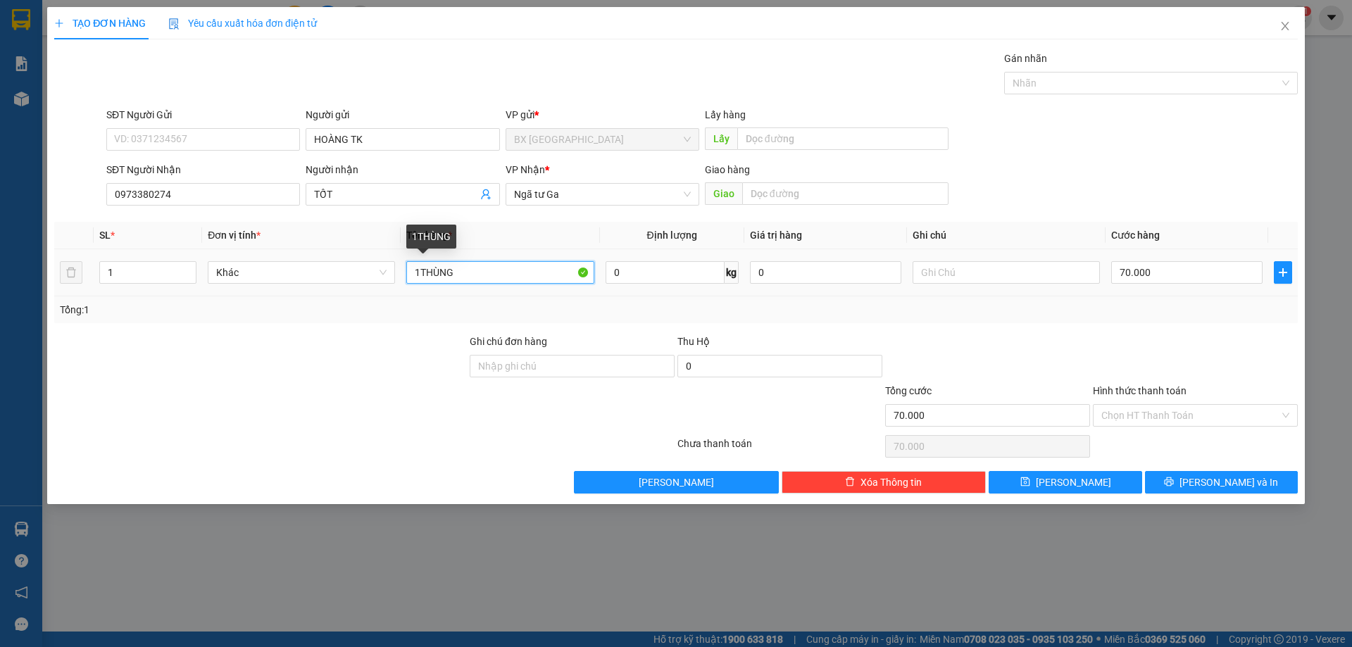
click at [425, 271] on input "1THÙNG" at bounding box center [499, 272] width 187 height 23
click at [422, 273] on input "1THÙNG" at bounding box center [499, 272] width 187 height 23
type input "4THÙNG"
click at [1152, 280] on input "70.000" at bounding box center [1186, 272] width 151 height 23
type input "3"
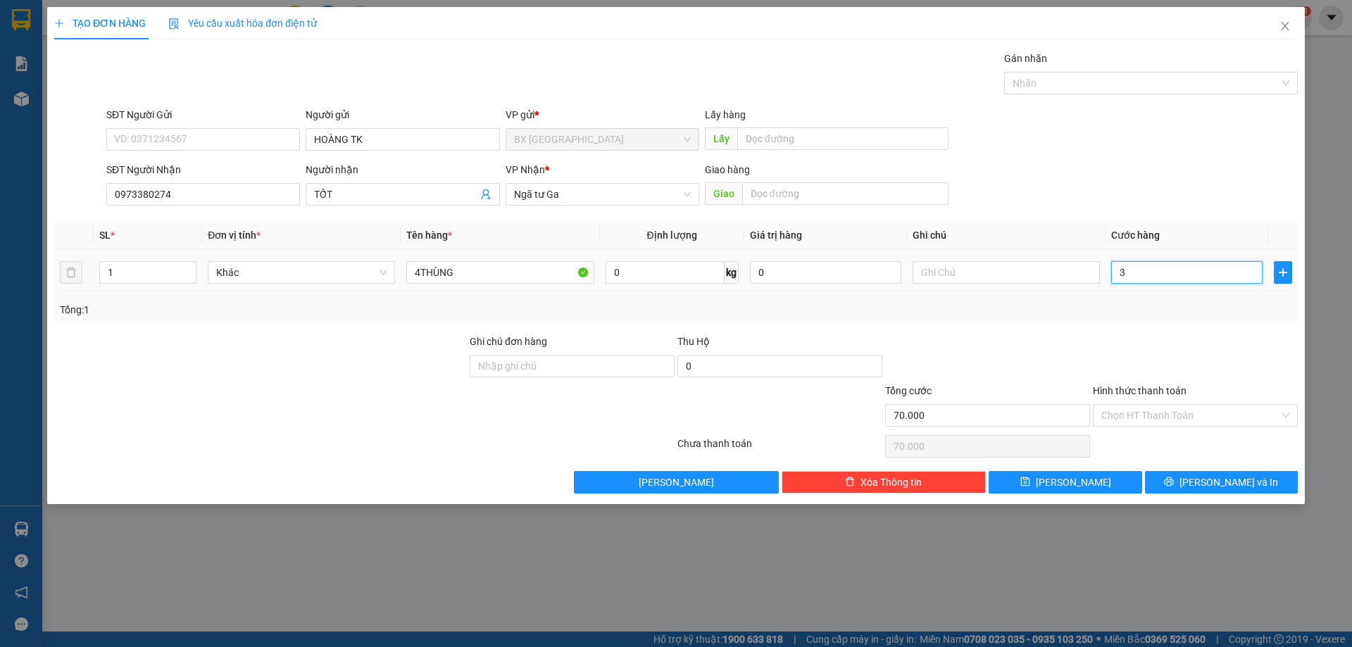
type input "3"
type input "38"
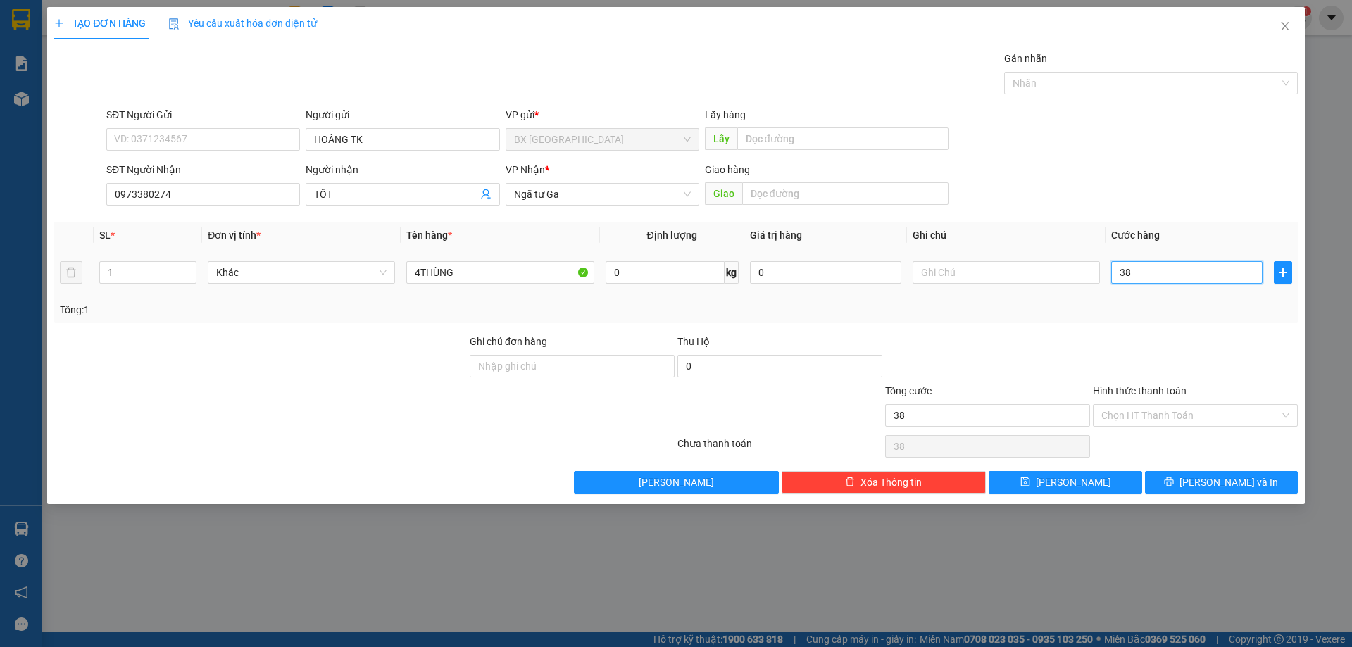
type input "380"
type input "3.800"
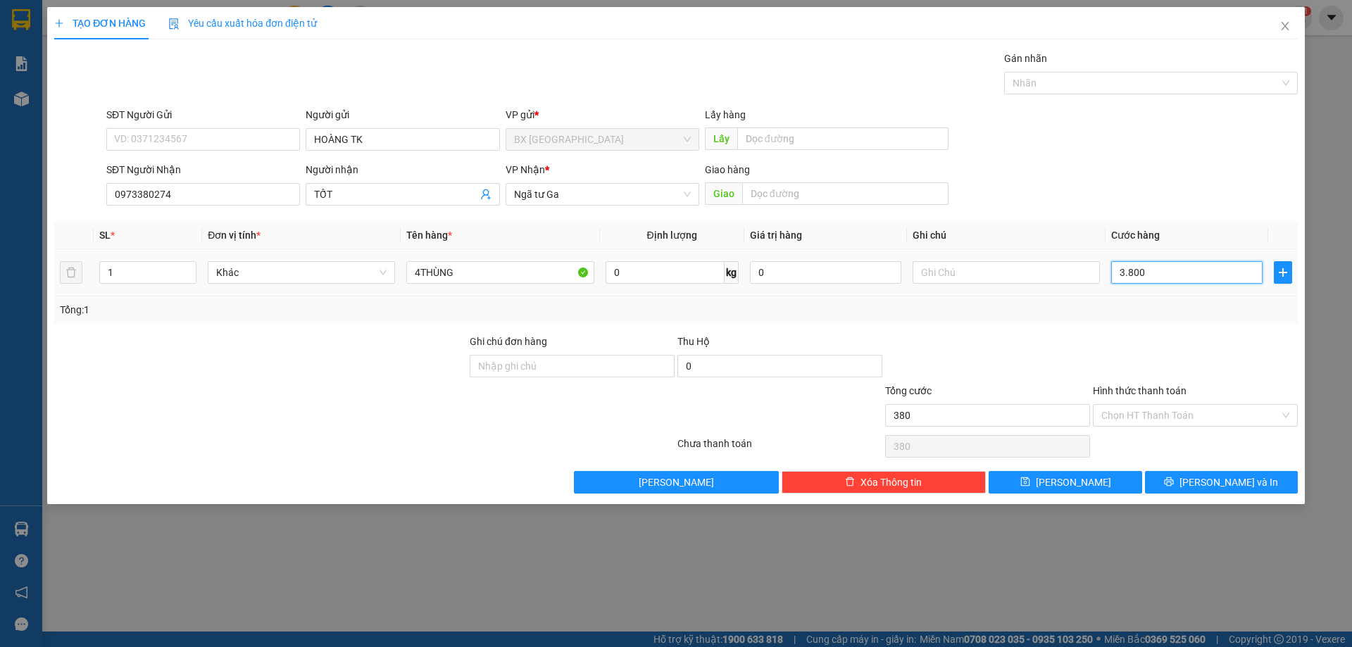
type input "3.800"
type input "38.000"
type input "380.000"
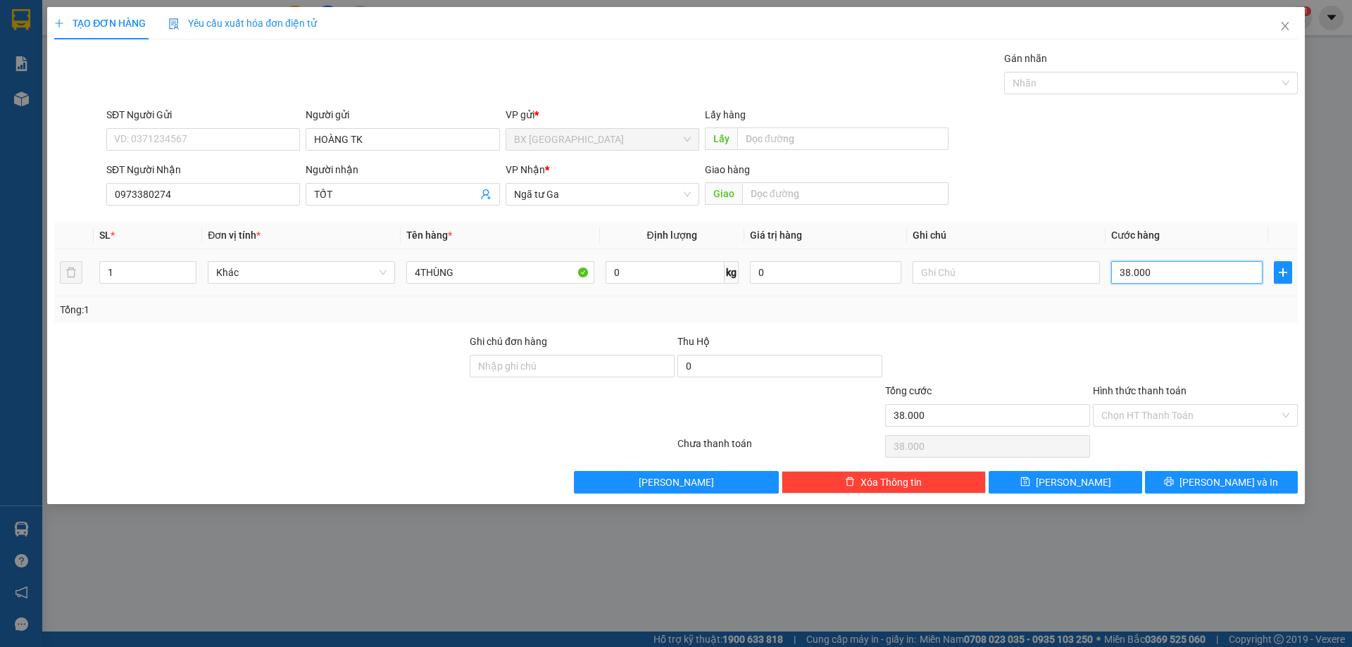
type input "380.000"
drag, startPoint x: 1076, startPoint y: 478, endPoint x: 1068, endPoint y: 426, distance: 52.1
click at [1077, 478] on span "Lưu" at bounding box center [1073, 482] width 75 height 15
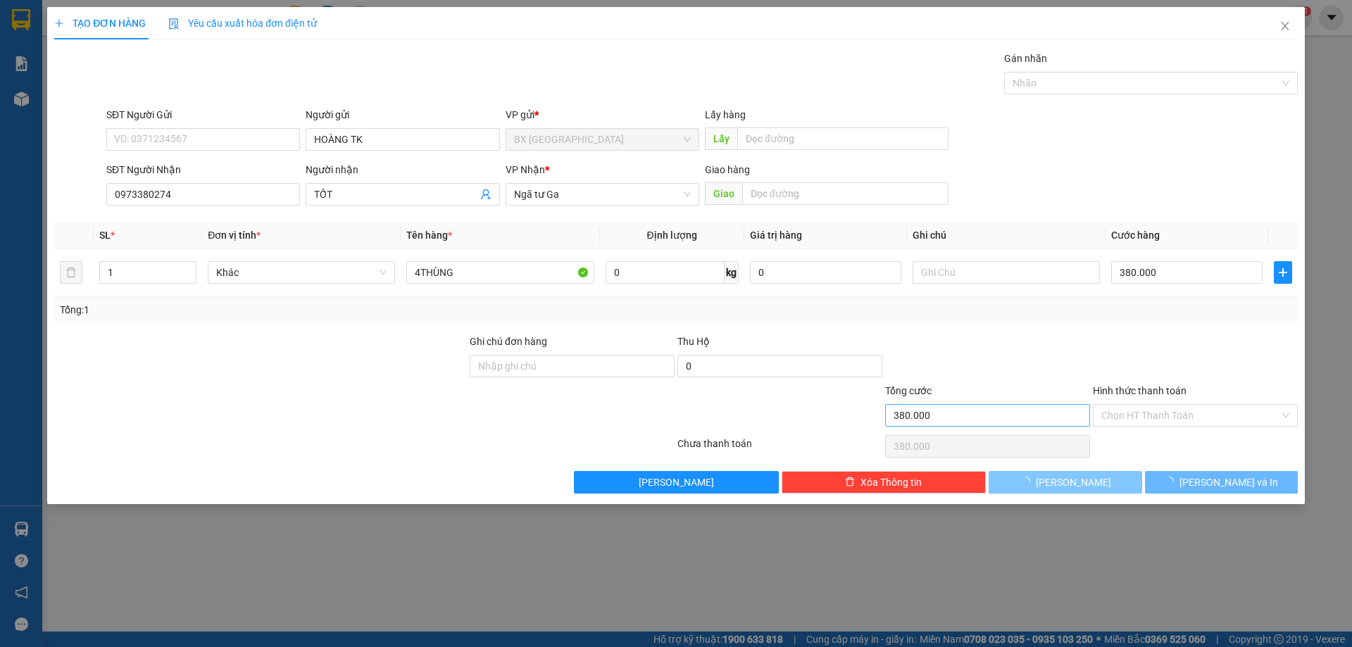
type input "0"
